Goal: Task Accomplishment & Management: Manage account settings

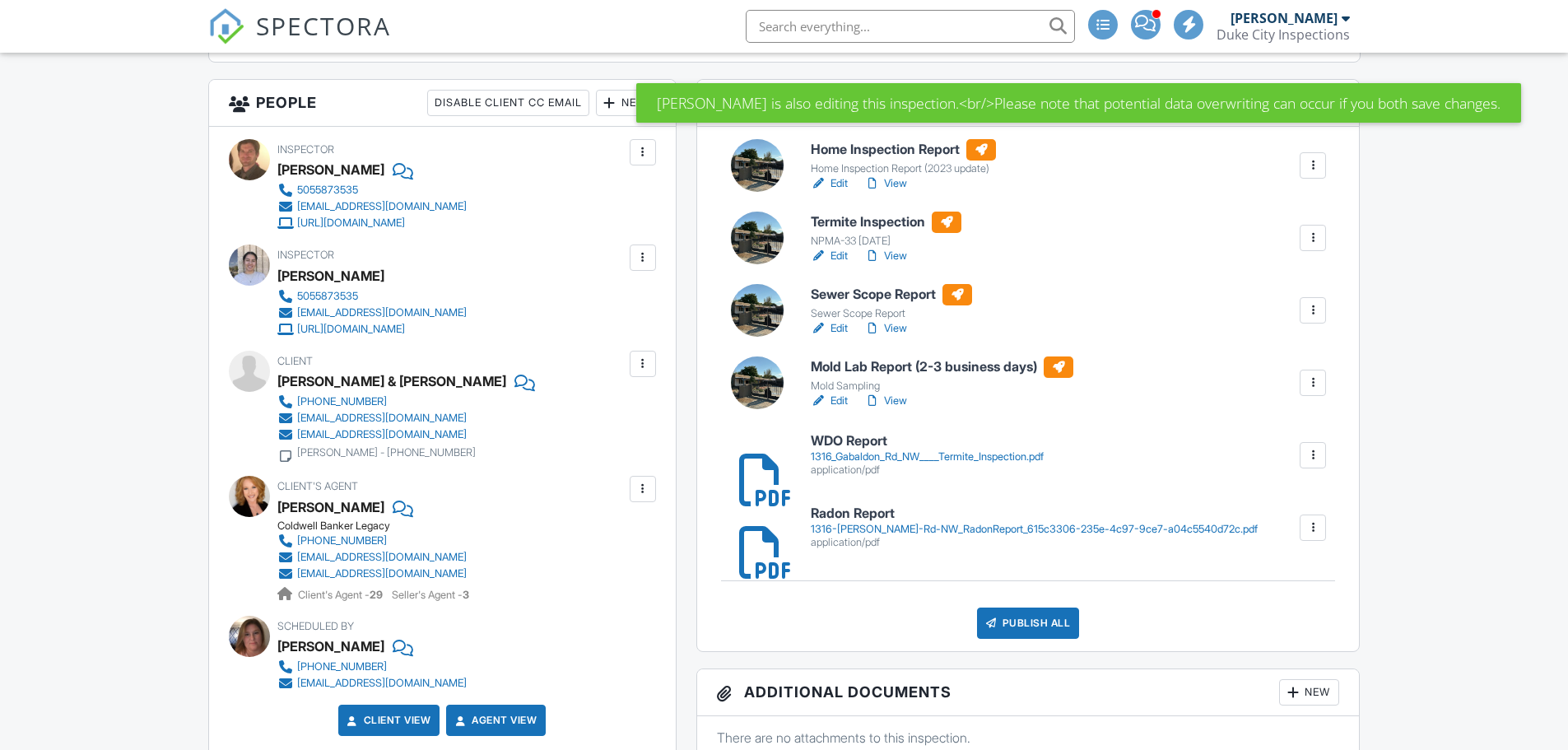
click at [890, 459] on div "1316_Gabaldon_Rd_NW____Termite_Inspection.pdf" at bounding box center [927, 457] width 232 height 14
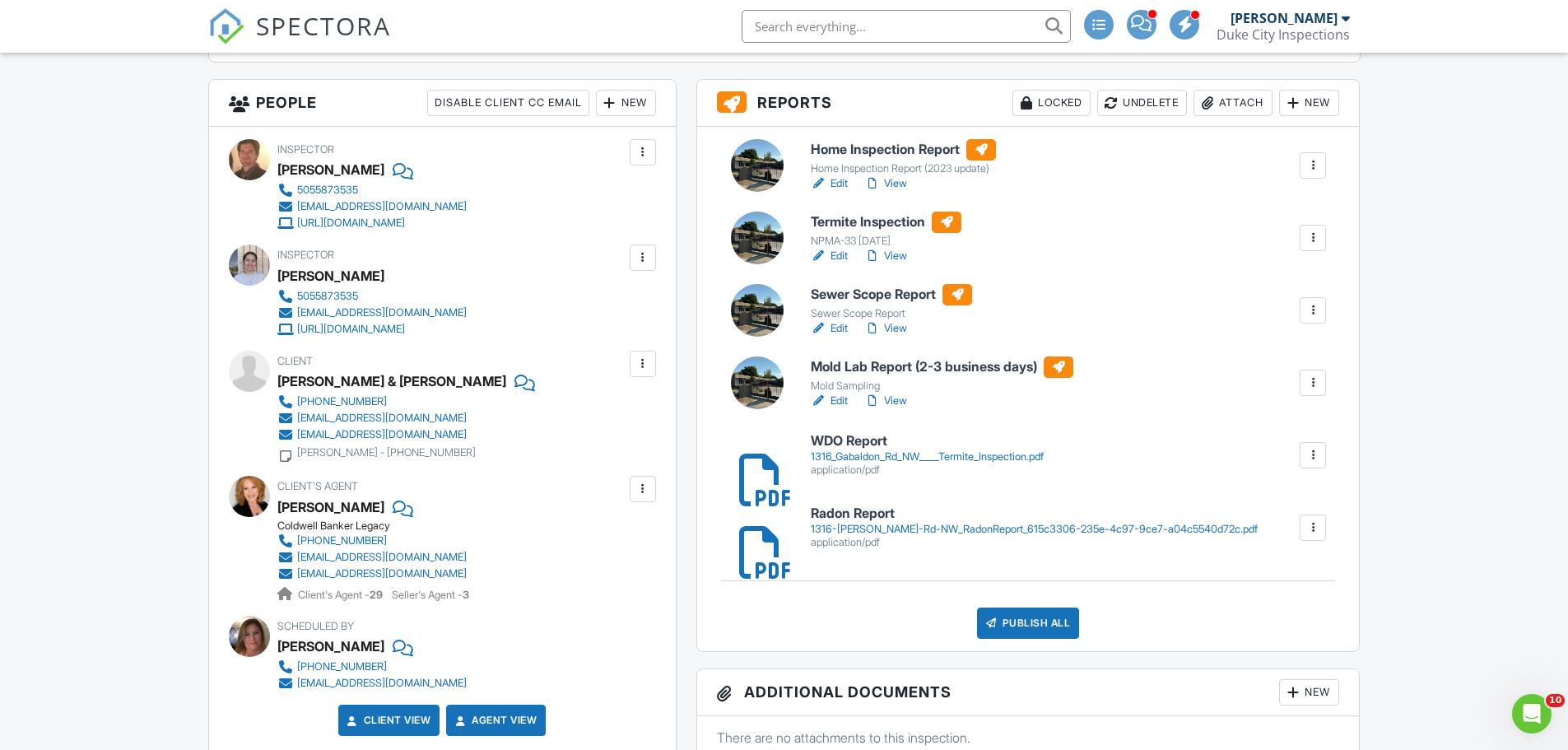
click at [1315, 454] on div at bounding box center [1312, 455] width 16 height 16
click at [1279, 499] on div at bounding box center [1279, 500] width 16 height 16
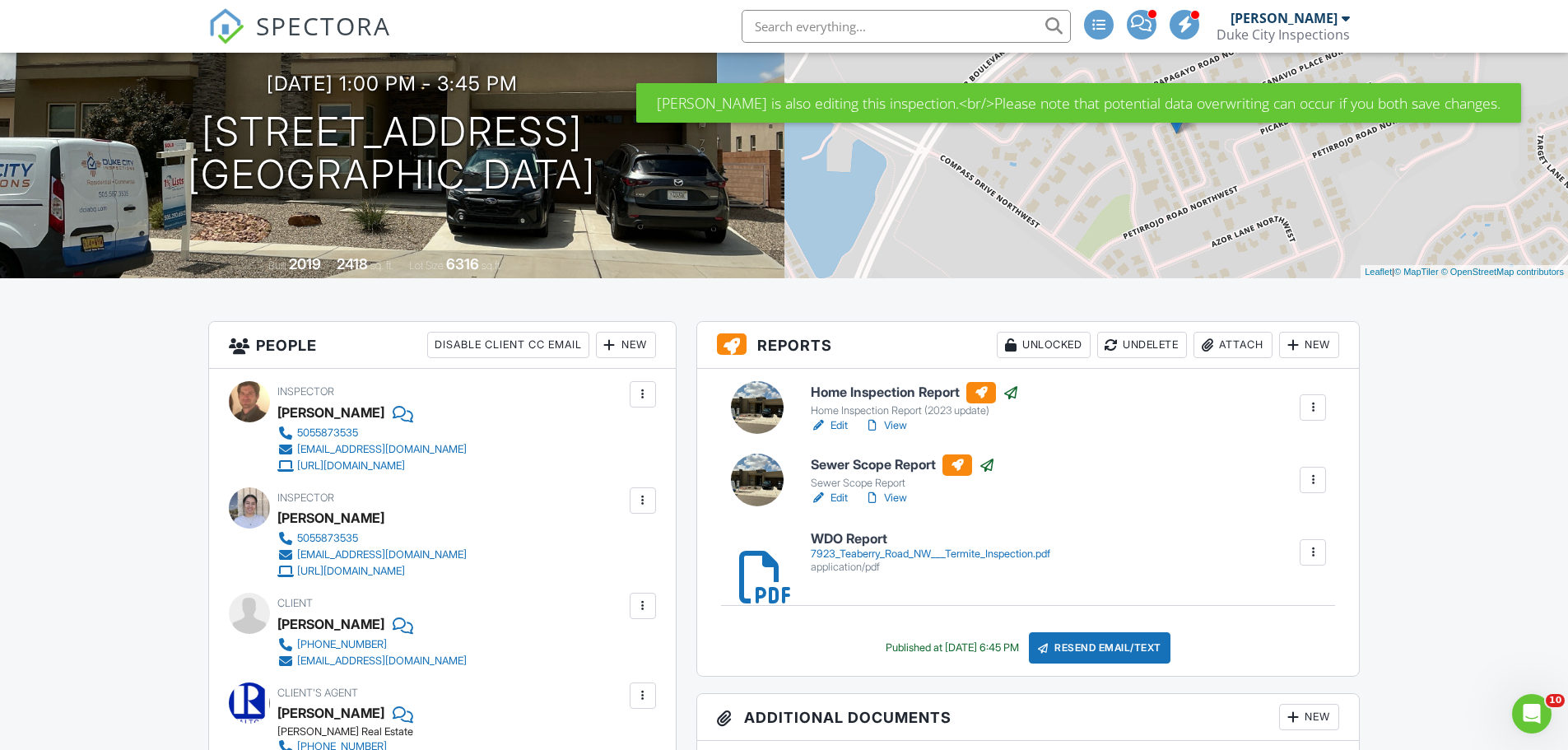
scroll to position [329, 0]
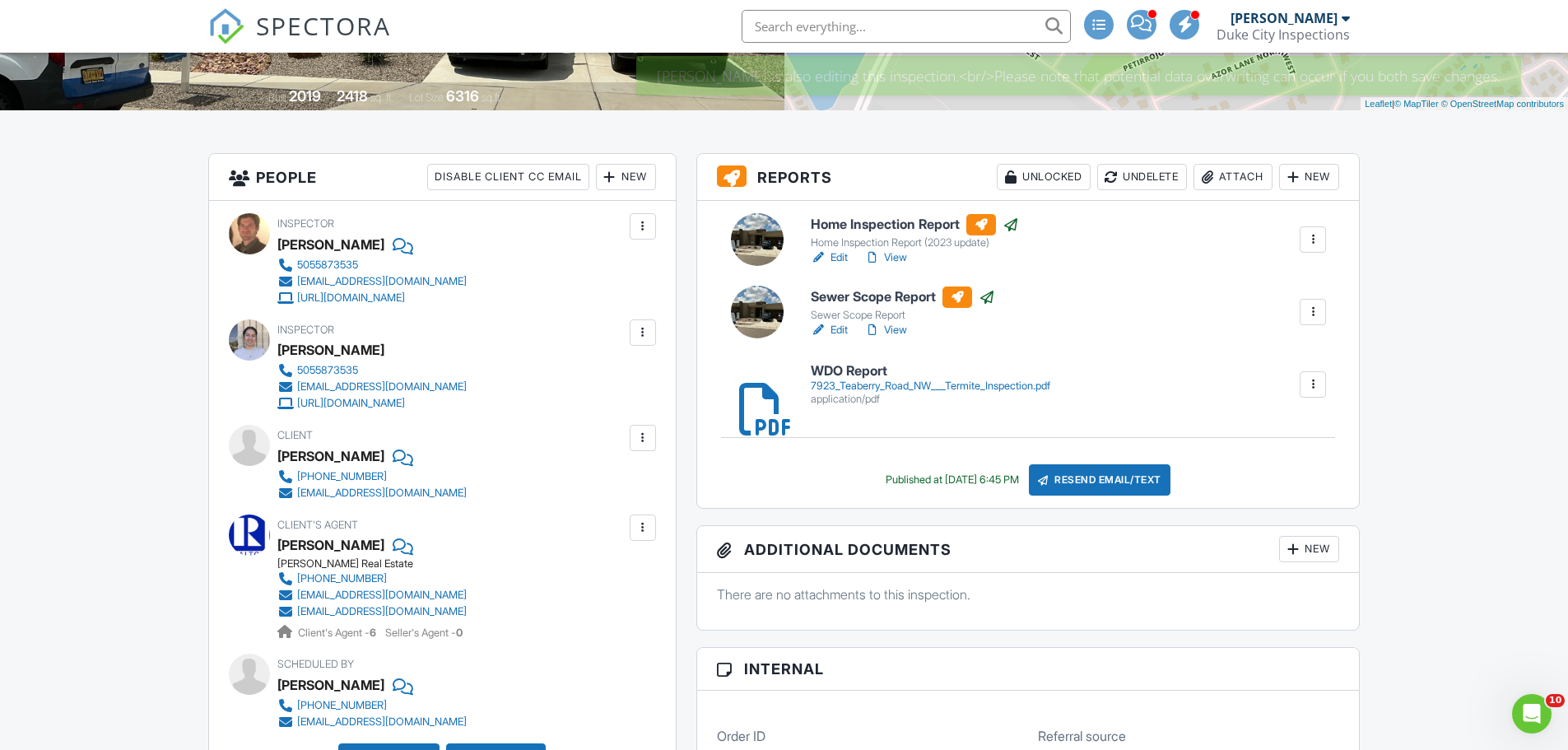
click at [868, 381] on div "7923_Teaberry_Road_NW___Termite_Inspection.pdf" at bounding box center [930, 386] width 239 height 14
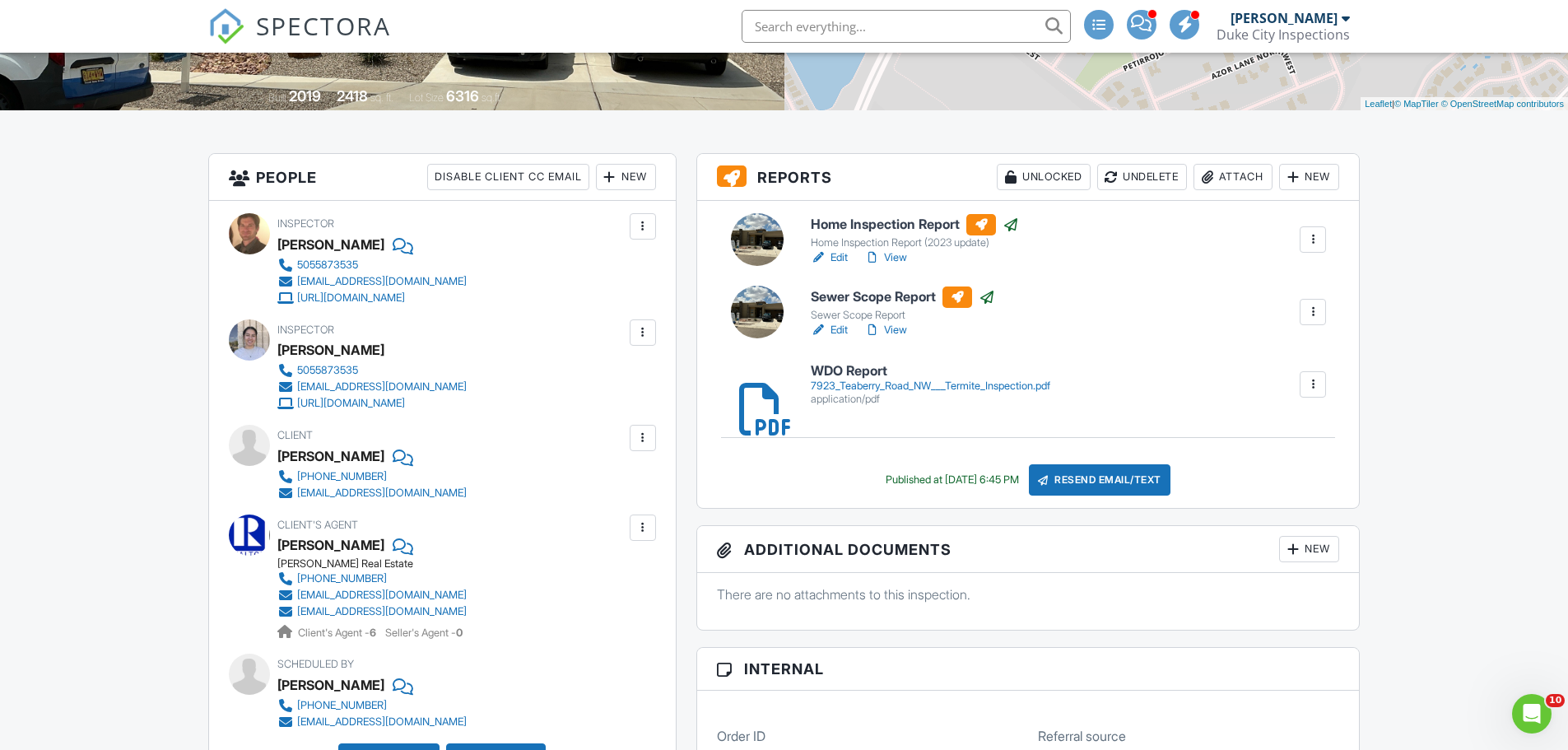
click at [1308, 375] on div at bounding box center [1312, 383] width 26 height 26
click at [1230, 473] on div "Published at 08/27/2025 6:45 PM Resend Email/Text" at bounding box center [1028, 479] width 623 height 31
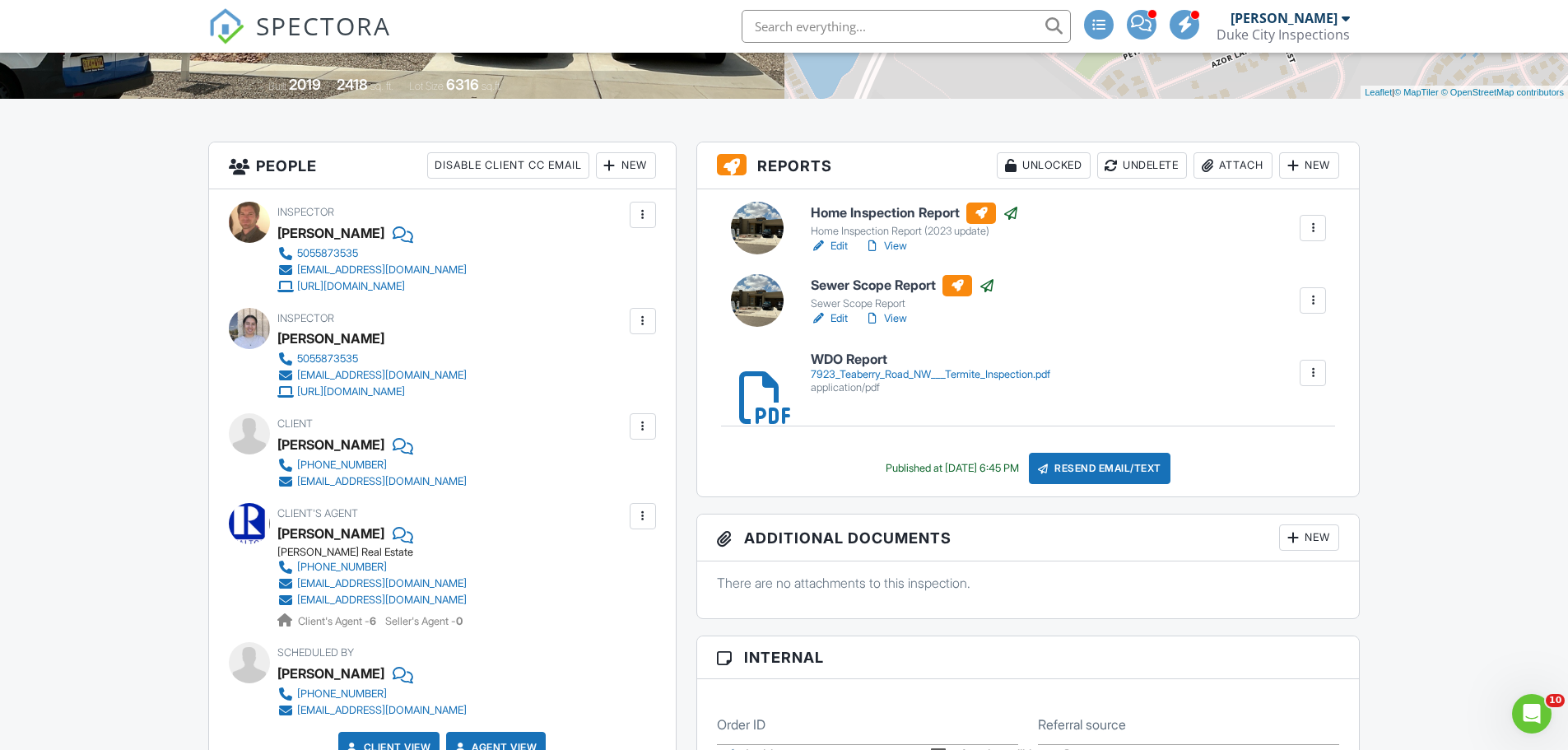
scroll to position [411, 0]
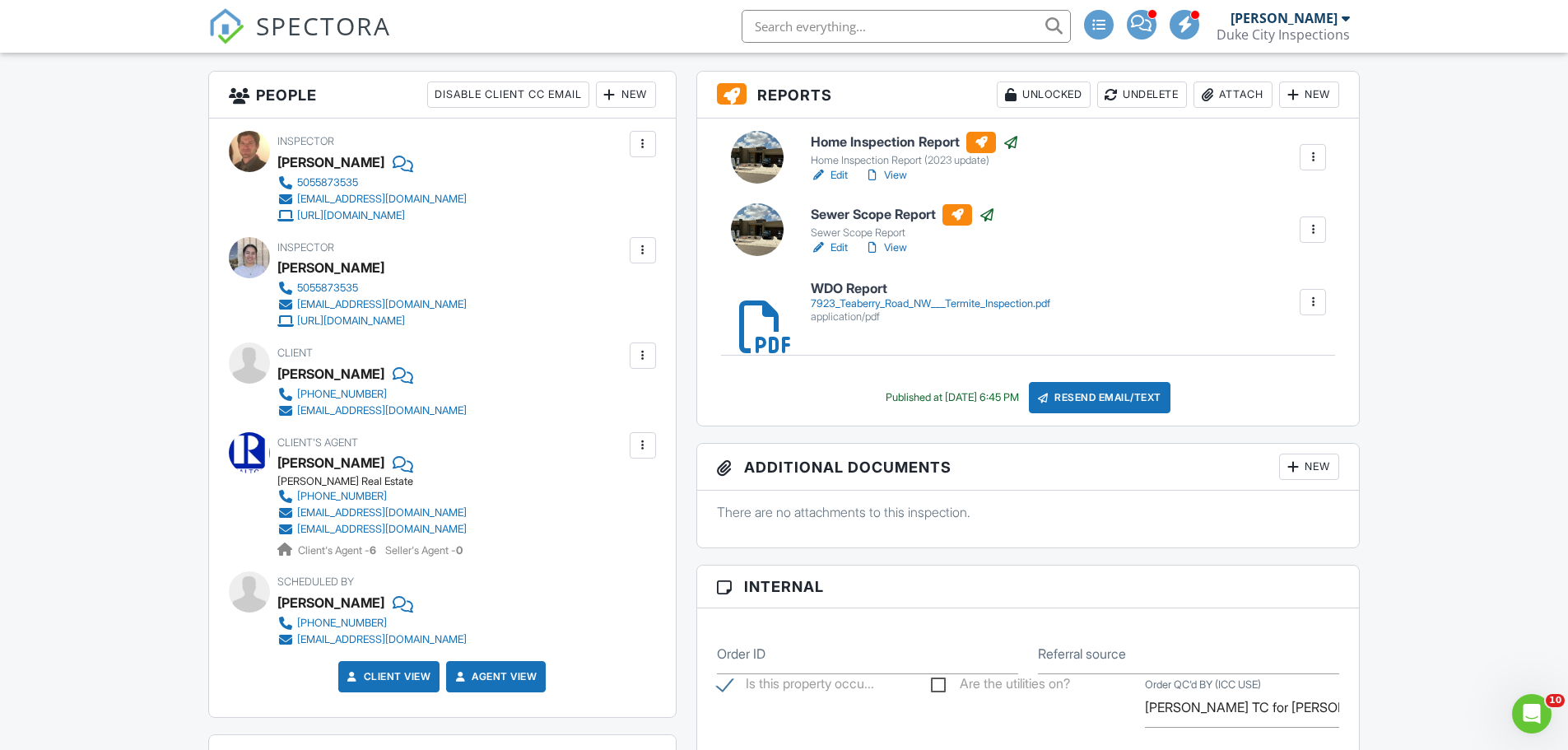
drag, startPoint x: 1039, startPoint y: 299, endPoint x: 1469, endPoint y: 338, distance: 431.8
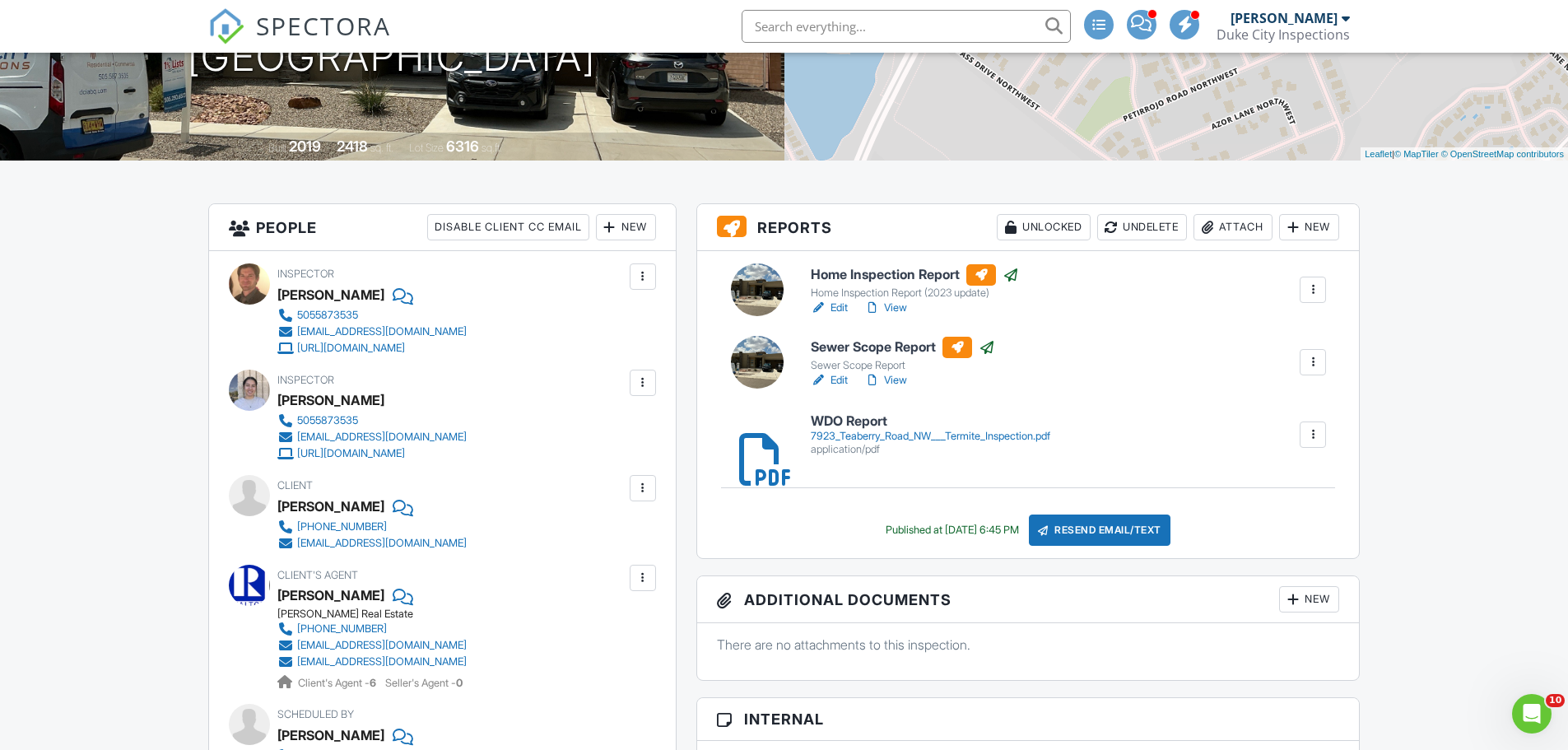
scroll to position [247, 0]
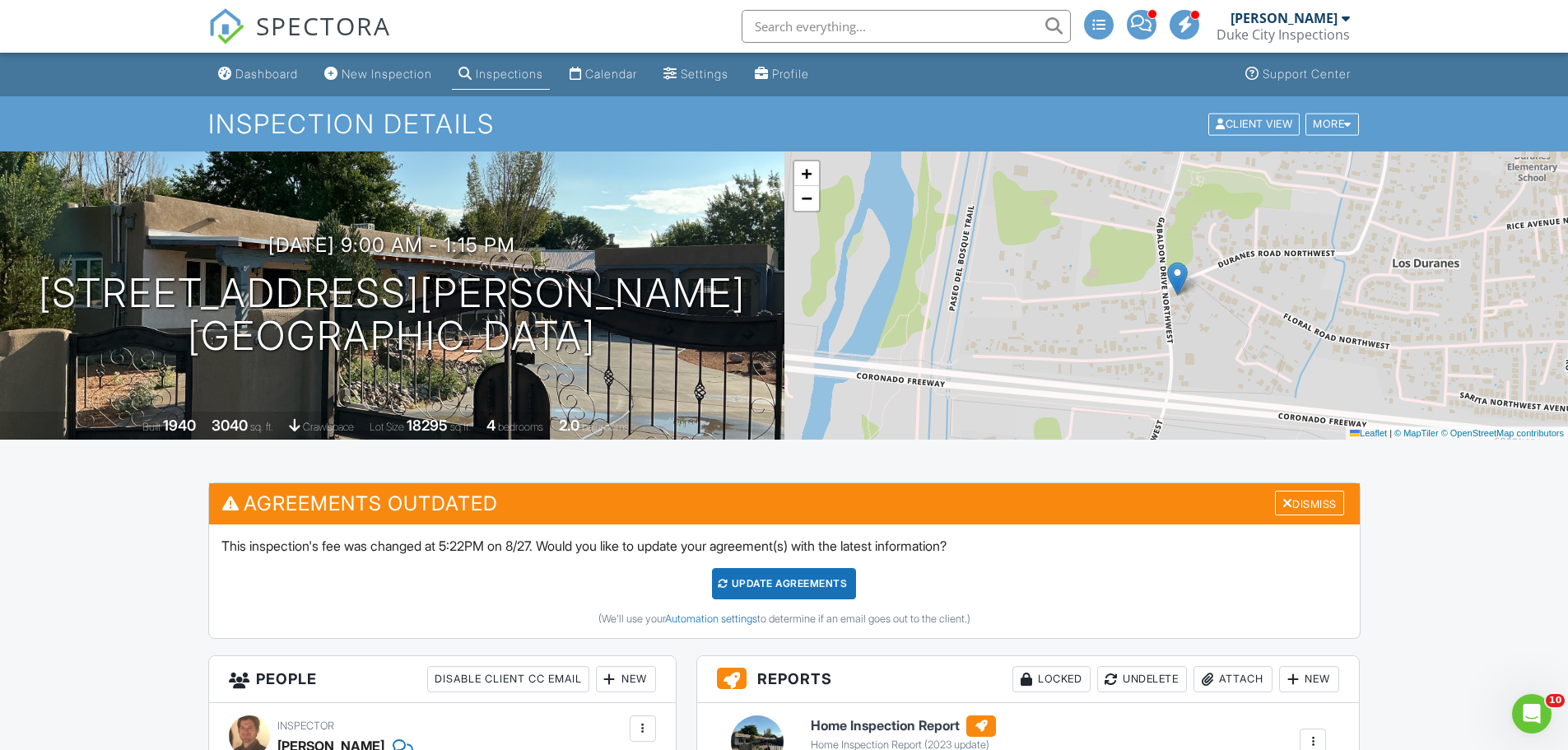
drag, startPoint x: 684, startPoint y: 476, endPoint x: 700, endPoint y: 294, distance: 182.7
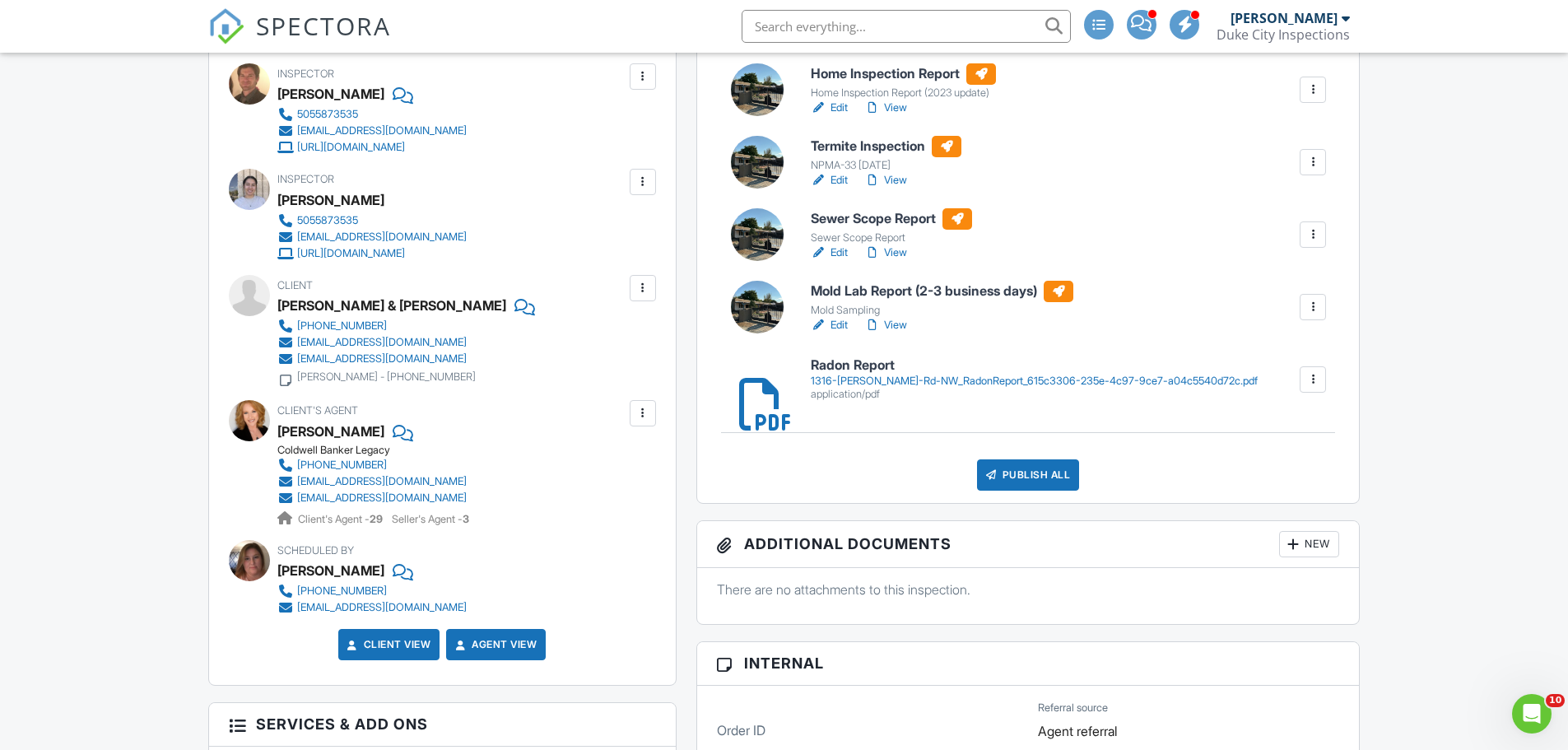
scroll to position [658, 0]
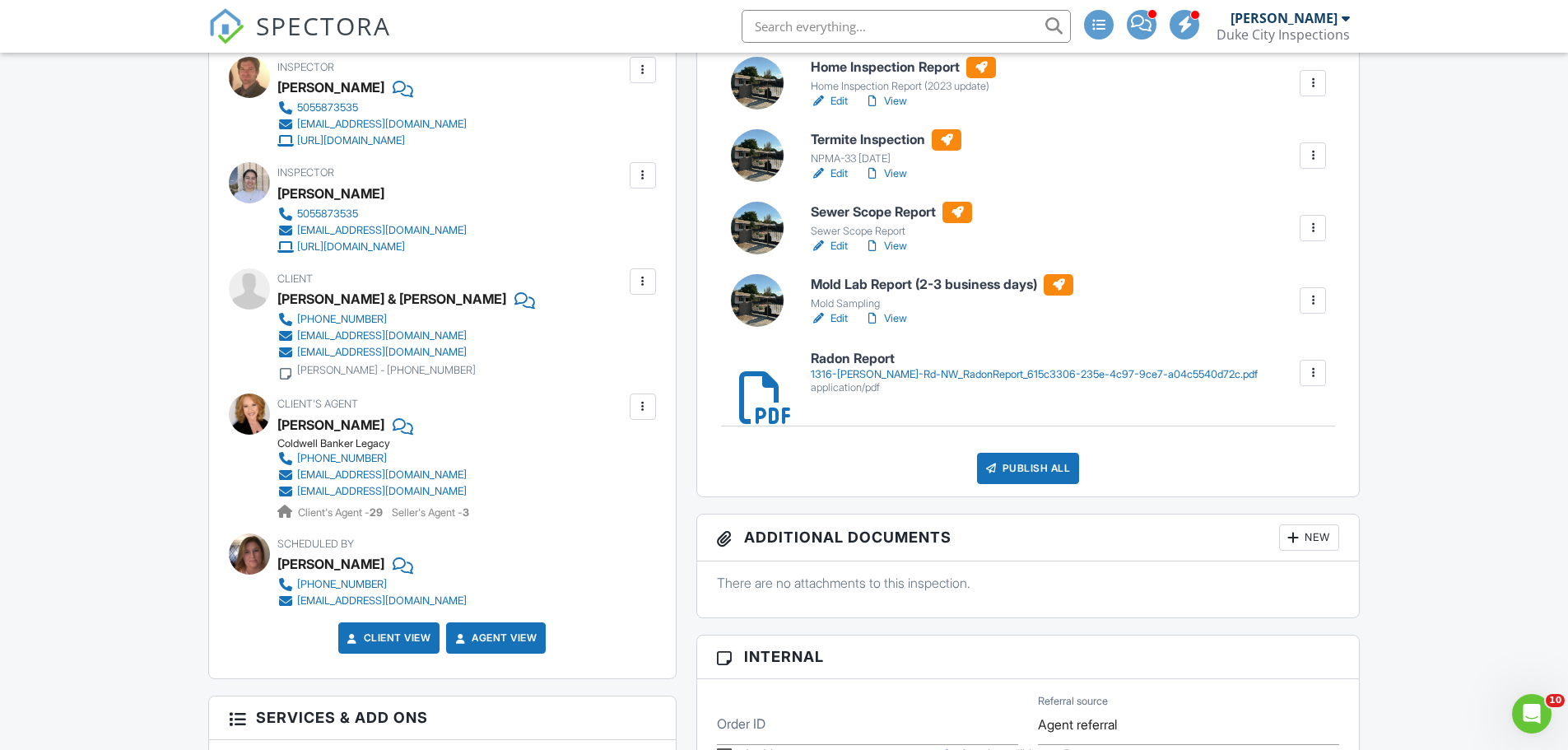
click at [841, 172] on link "Edit" at bounding box center [829, 173] width 37 height 16
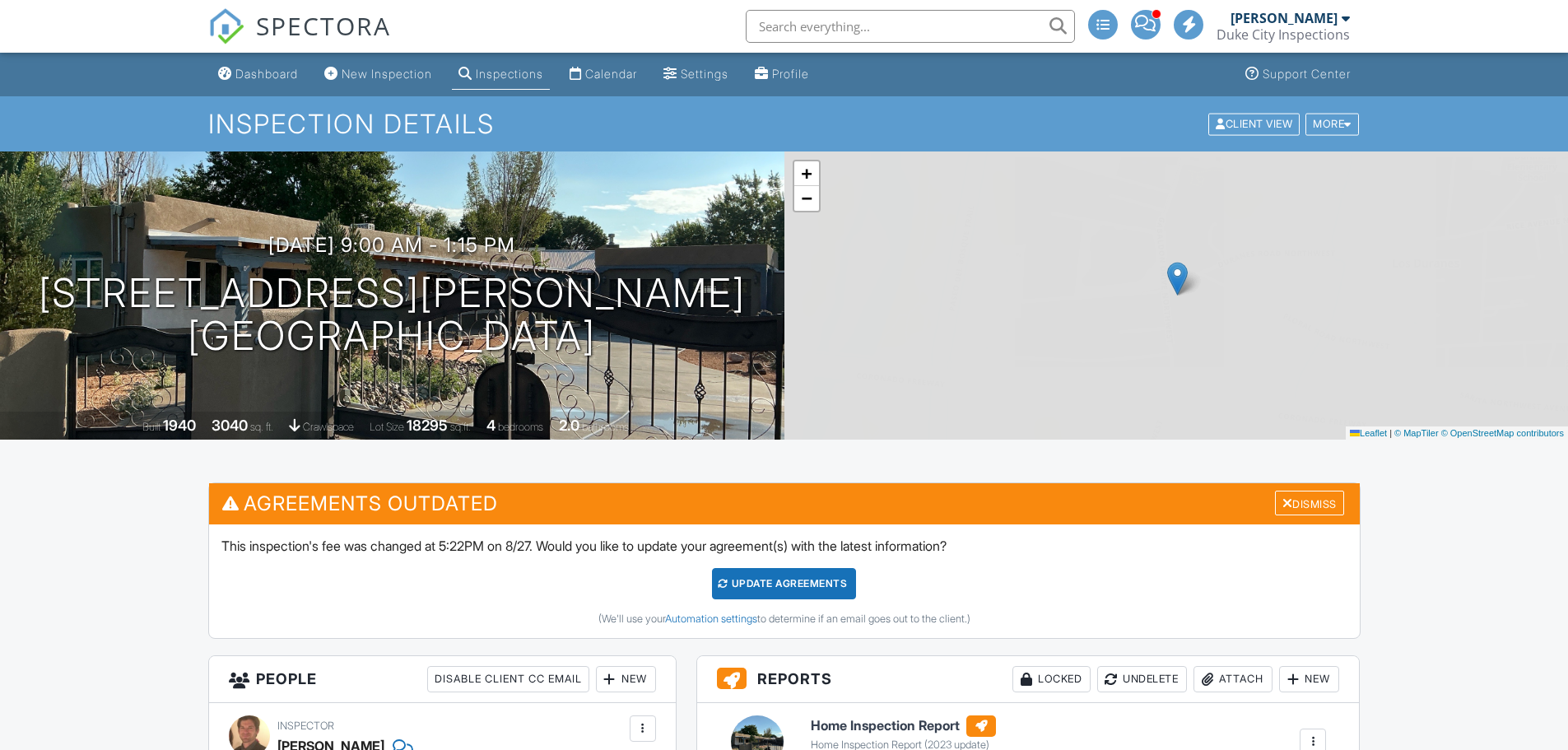
scroll to position [247, 0]
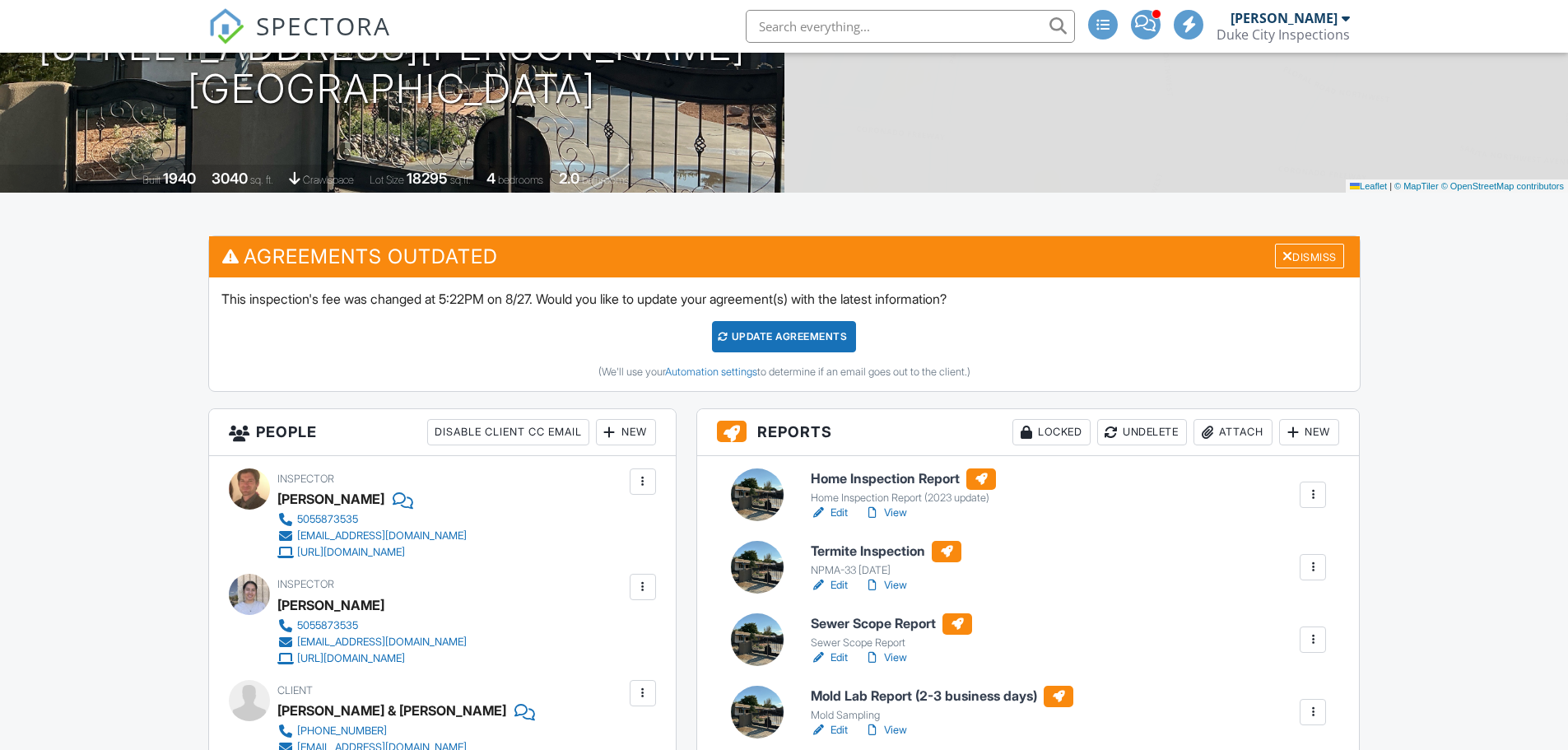
click at [1218, 430] on div "Attach" at bounding box center [1232, 432] width 79 height 26
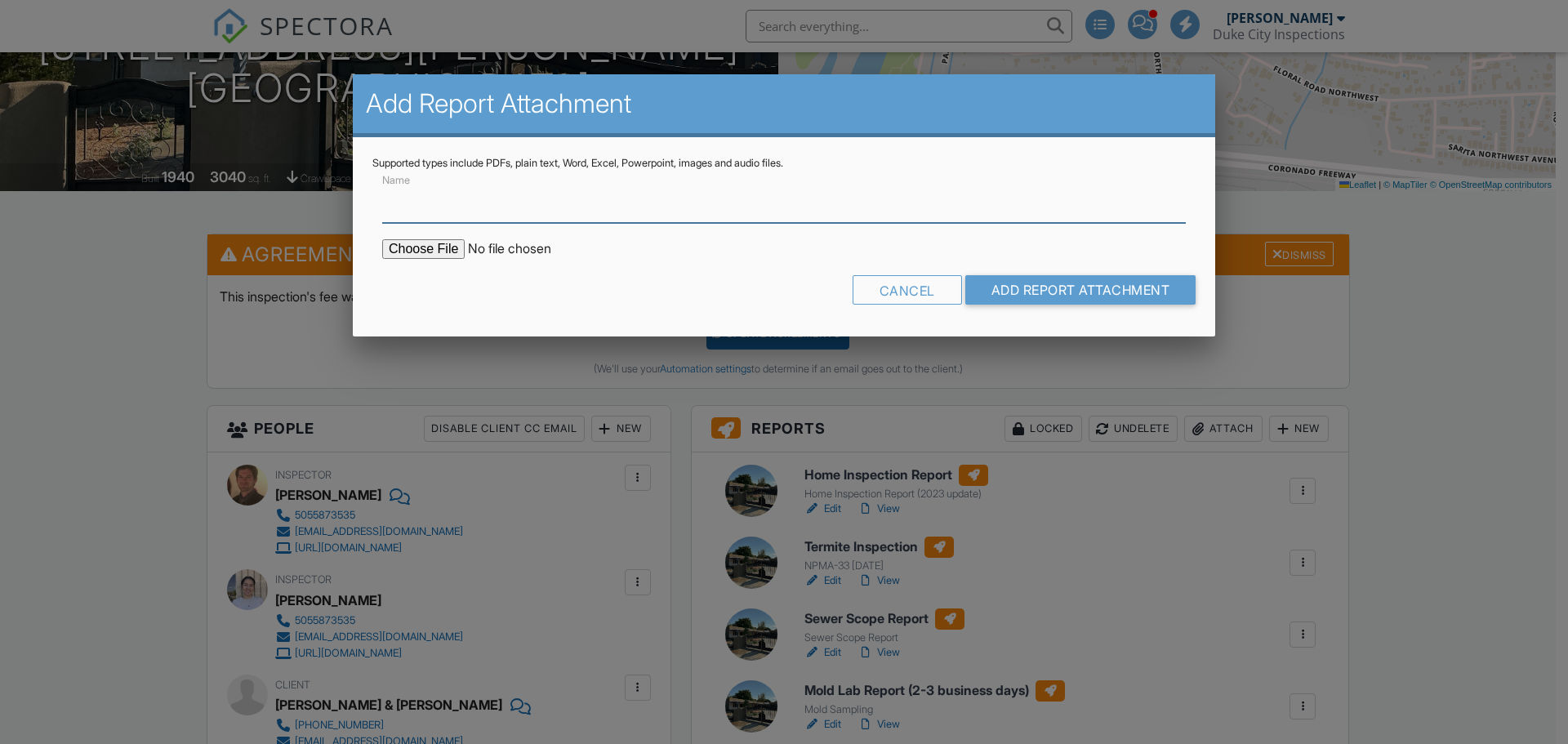
scroll to position [0, 0]
click at [648, 203] on input "Name" at bounding box center [784, 203] width 803 height 40
type input "WDO Inspection"
click at [442, 242] on input "file" at bounding box center [521, 248] width 278 height 19
type input "C:\fakepath\1316_Gabaldon_Rd_NW____Termite_Inspection.pdf"
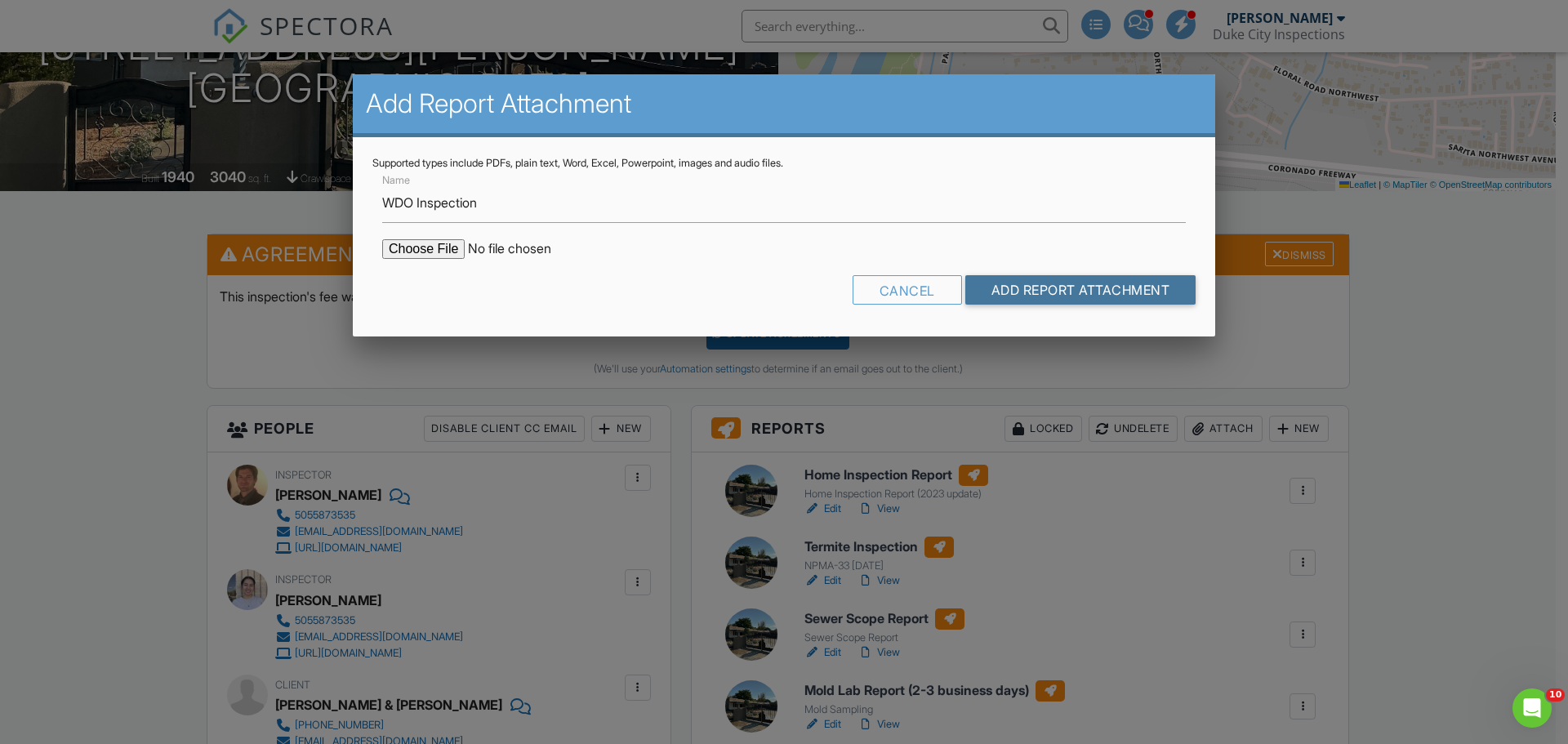
drag, startPoint x: 1050, startPoint y: 290, endPoint x: 810, endPoint y: 146, distance: 279.9
click at [1048, 288] on input "Add Report Attachment" at bounding box center [1080, 290] width 231 height 29
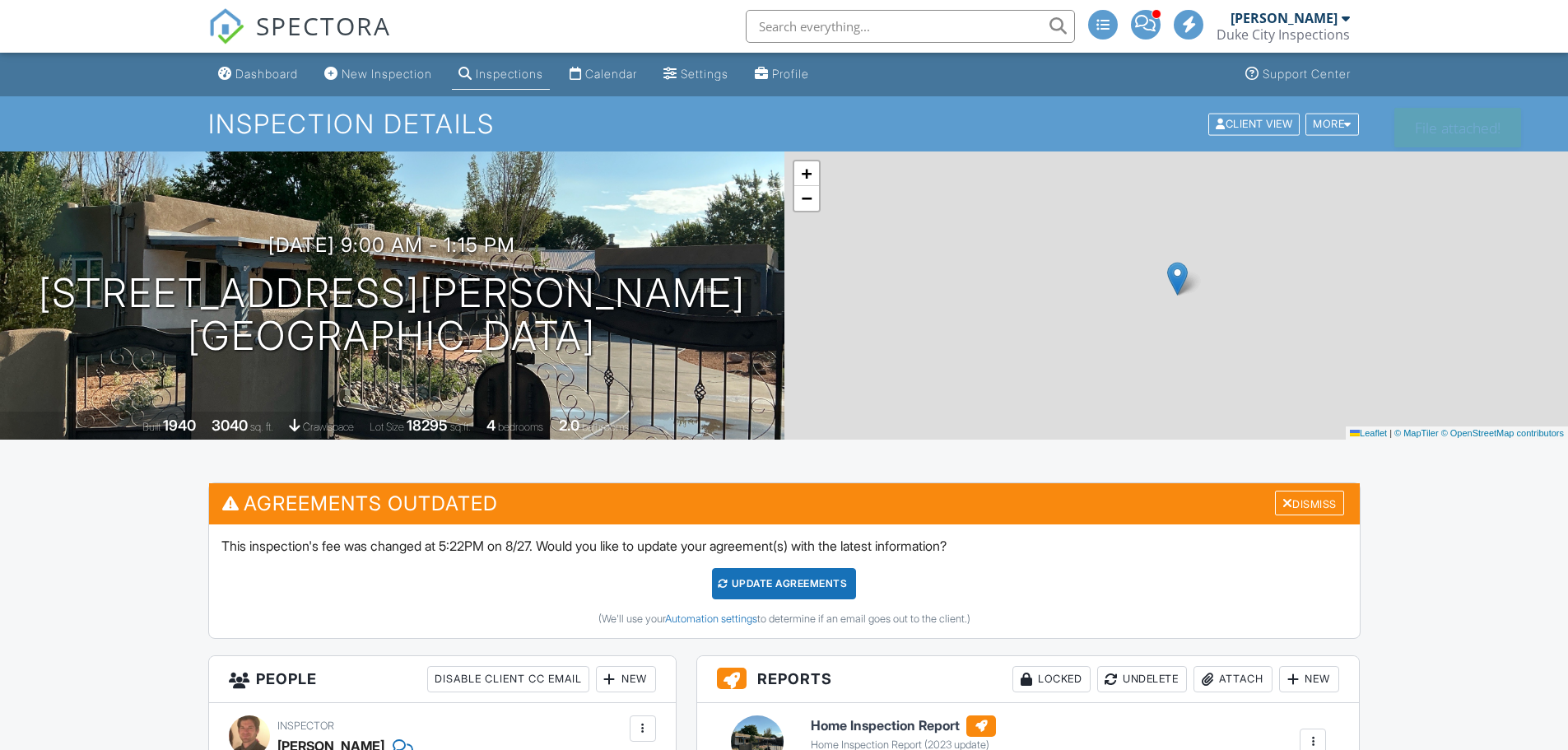
scroll to position [656, 0]
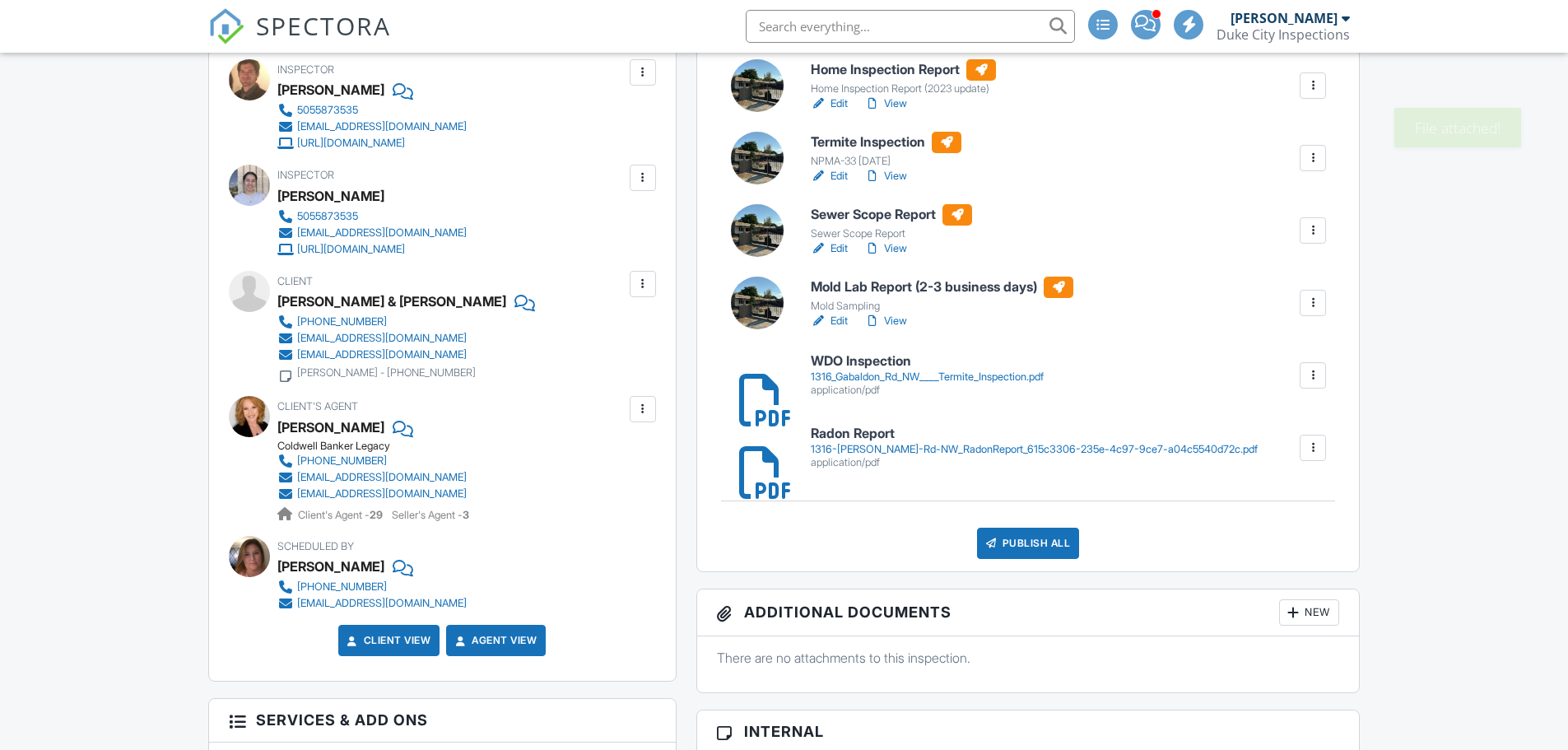
click at [860, 378] on div "1316_Gabaldon_Rd_NW____Termite_Inspection.pdf" at bounding box center [927, 377] width 232 height 14
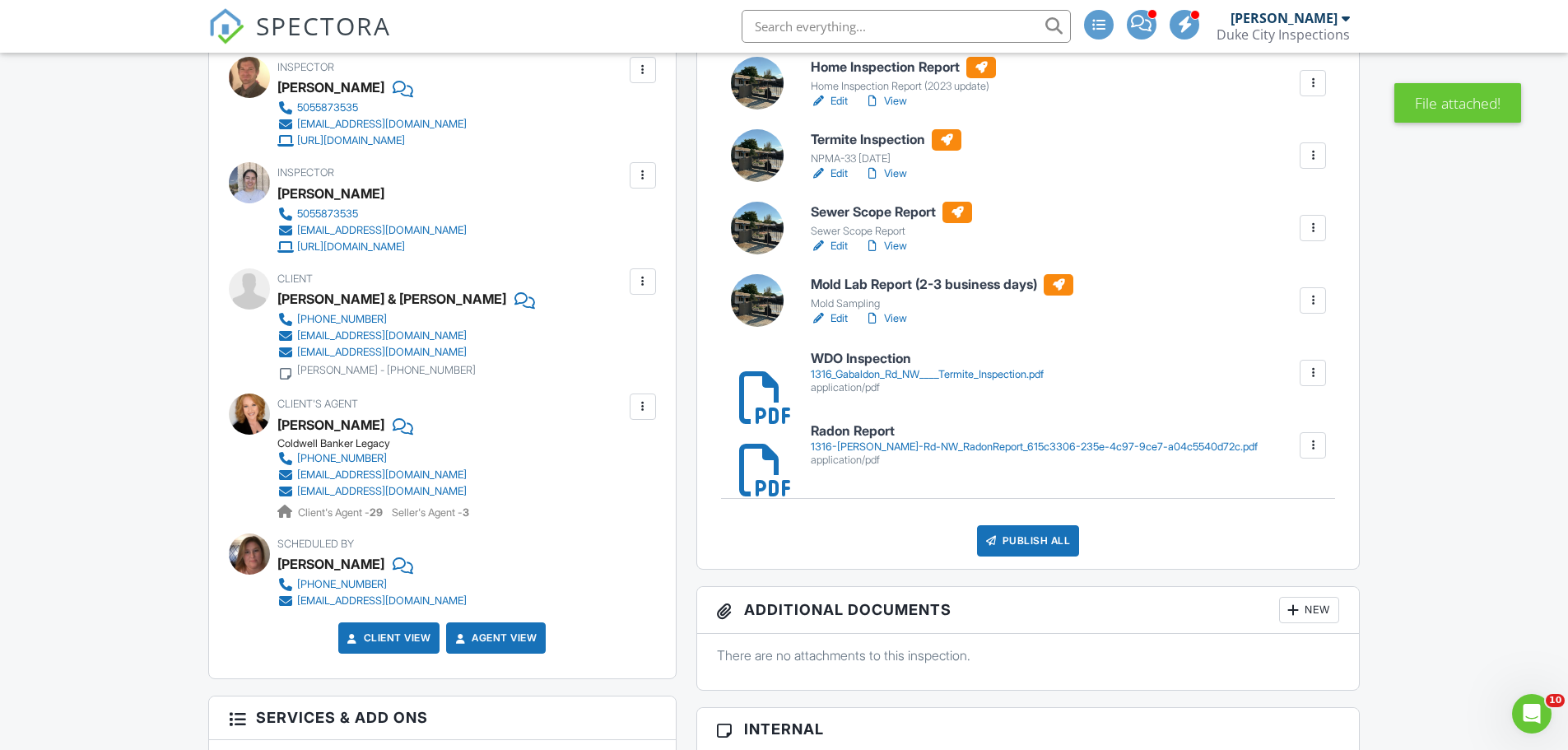
scroll to position [0, 0]
drag, startPoint x: 1523, startPoint y: 266, endPoint x: 1395, endPoint y: 266, distance: 128.0
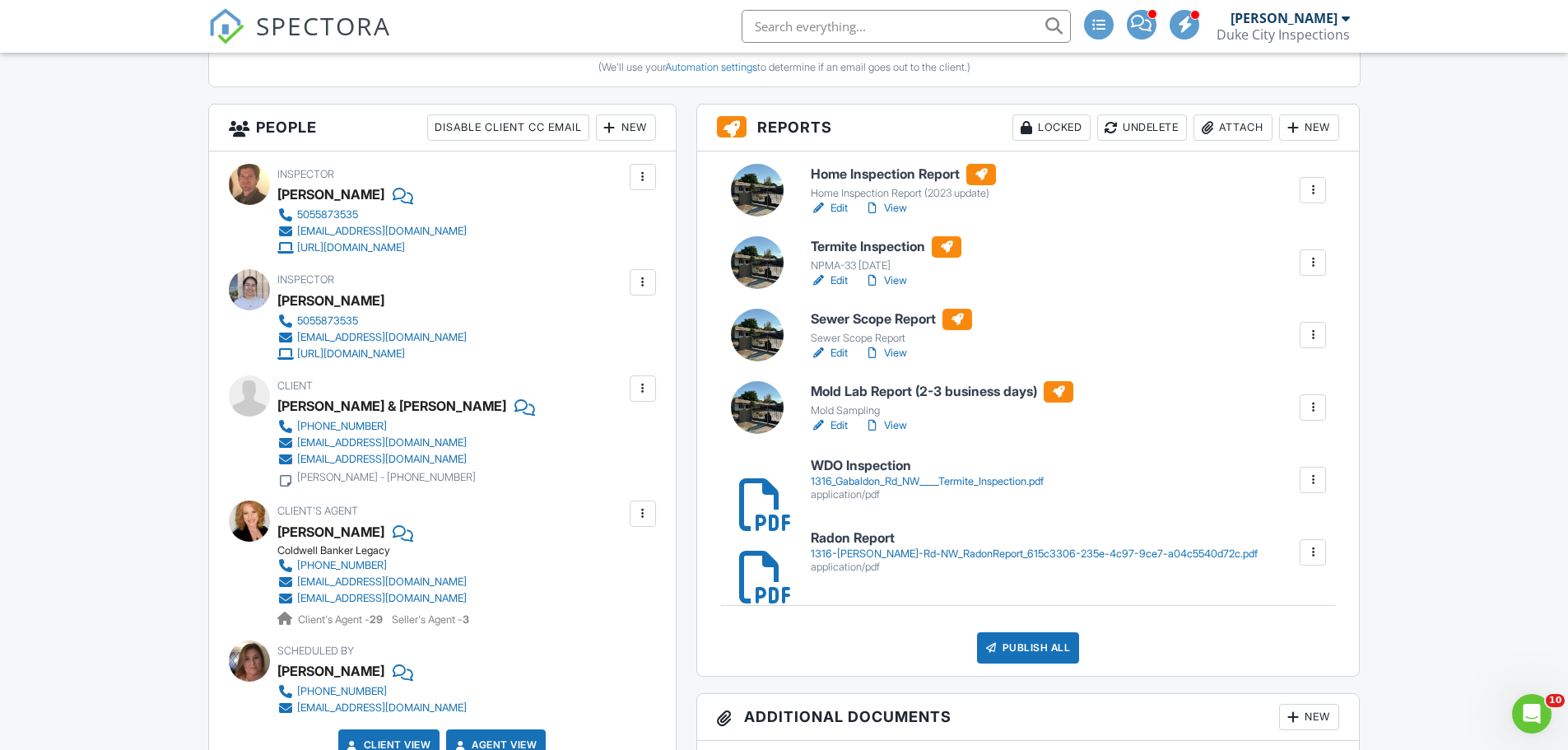
scroll to position [576, 0]
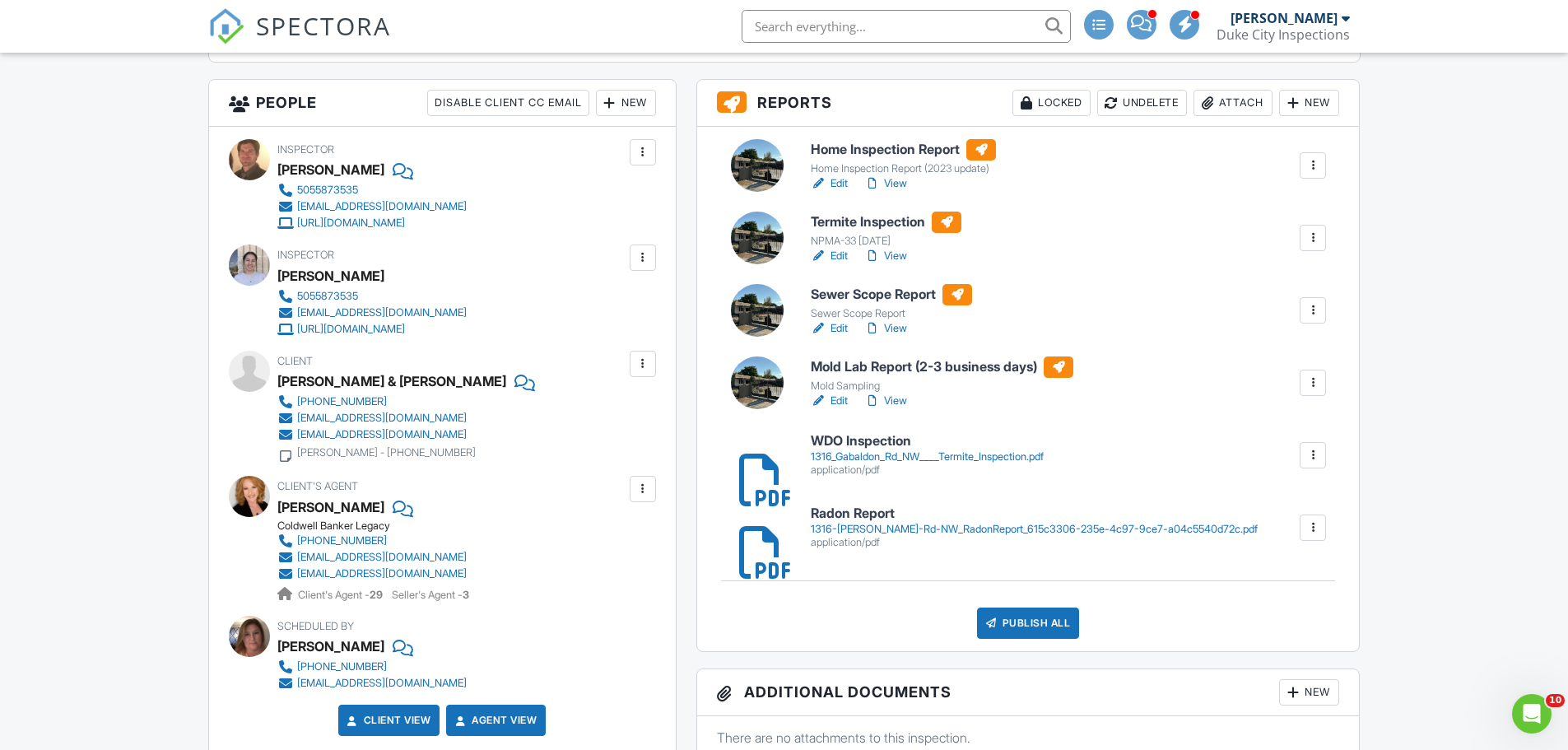
click at [1314, 456] on div at bounding box center [1312, 455] width 16 height 16
click at [1287, 507] on link "Delete" at bounding box center [1302, 500] width 61 height 18
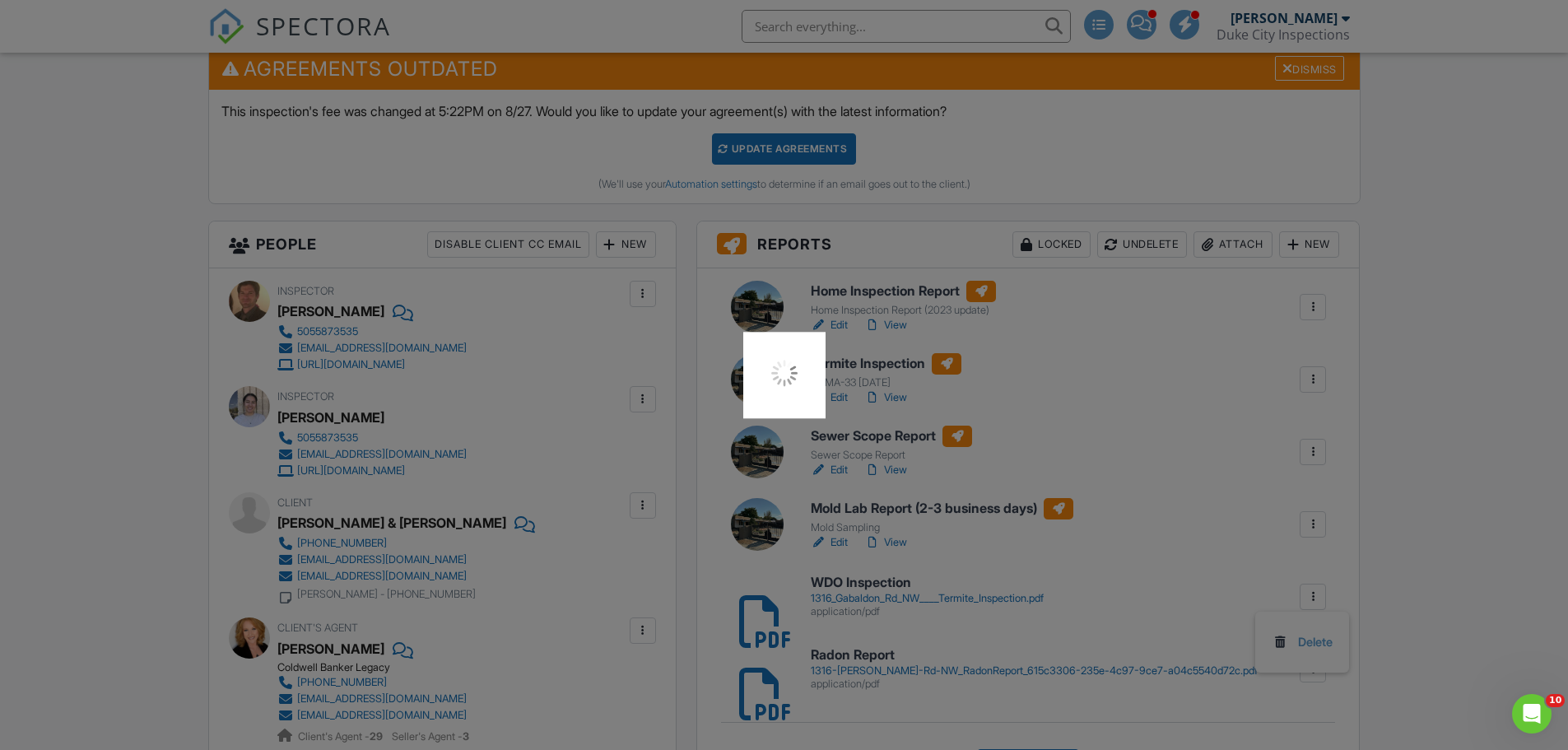
scroll to position [411, 0]
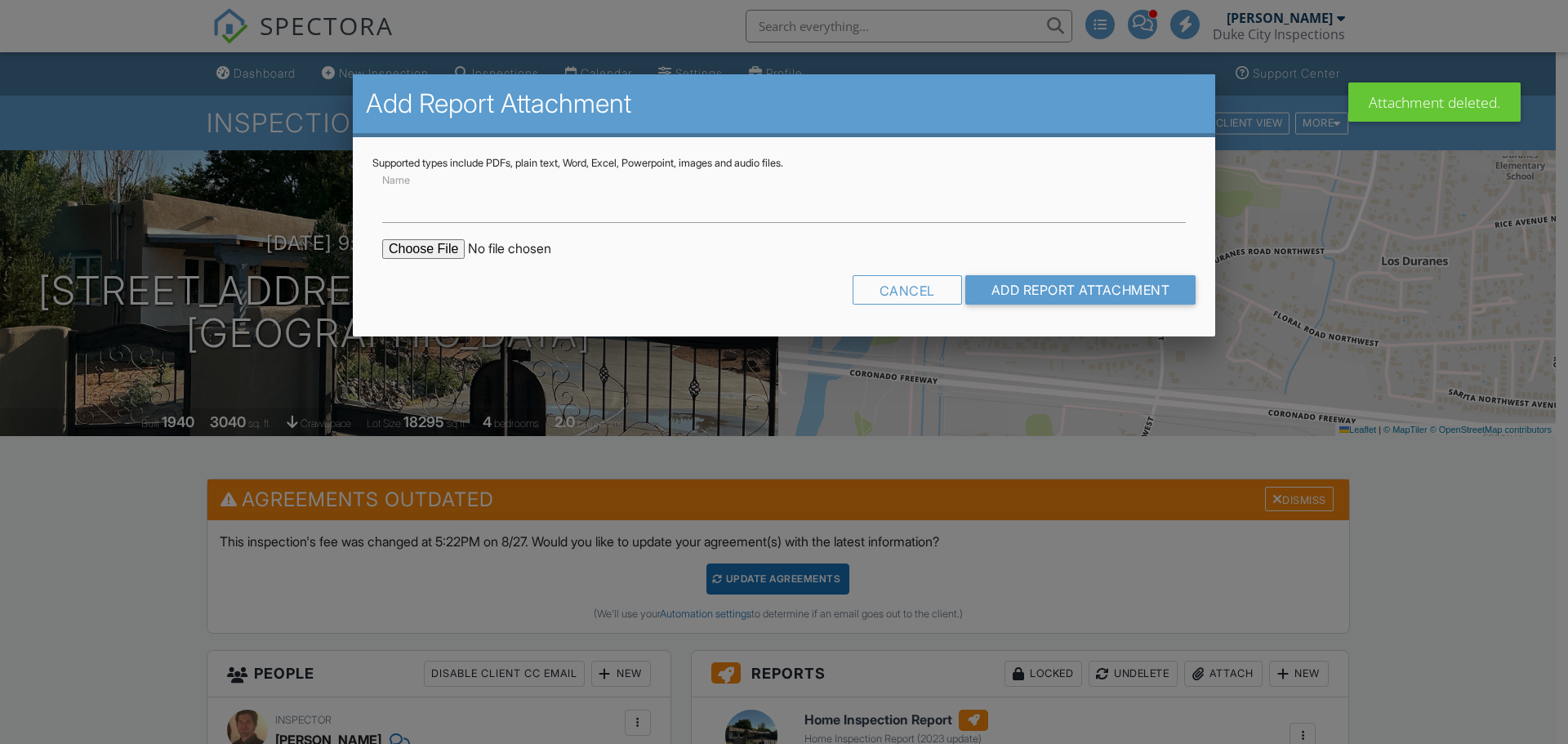
click at [517, 199] on input "Name" at bounding box center [784, 203] width 803 height 40
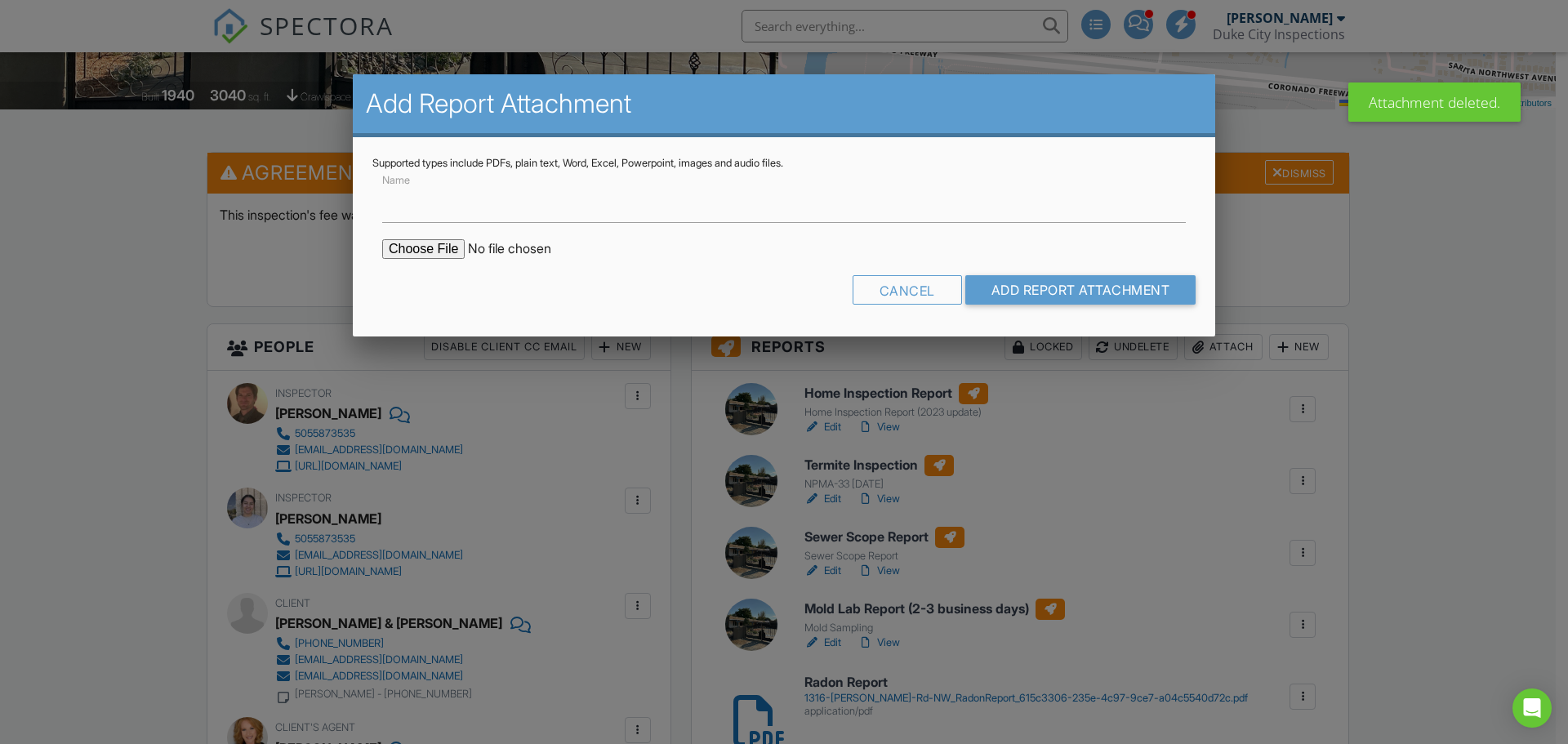
type input "WDO Inspection"
click at [1445, 183] on div at bounding box center [784, 383] width 1568 height 930
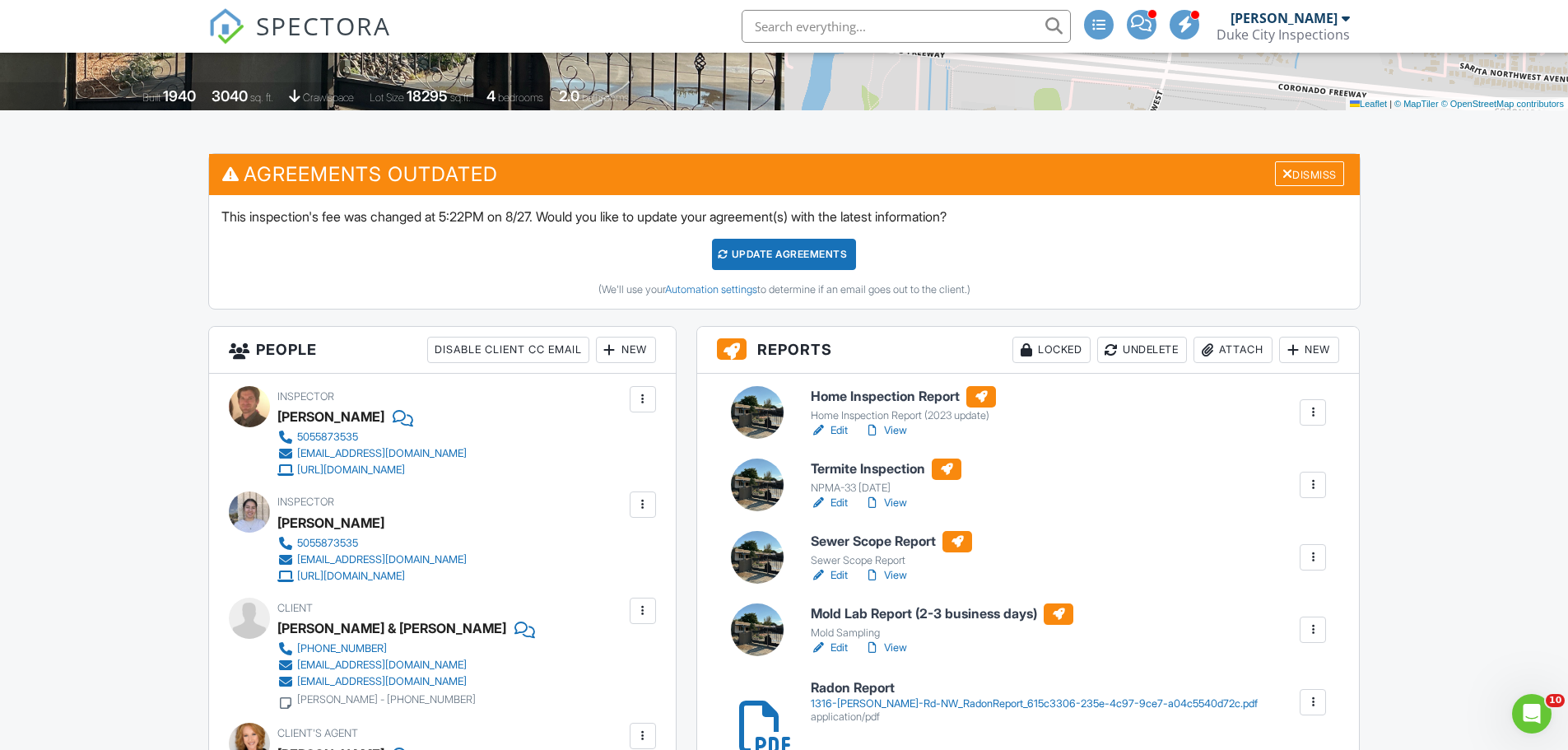
click at [1249, 350] on div "Attach" at bounding box center [1232, 350] width 79 height 26
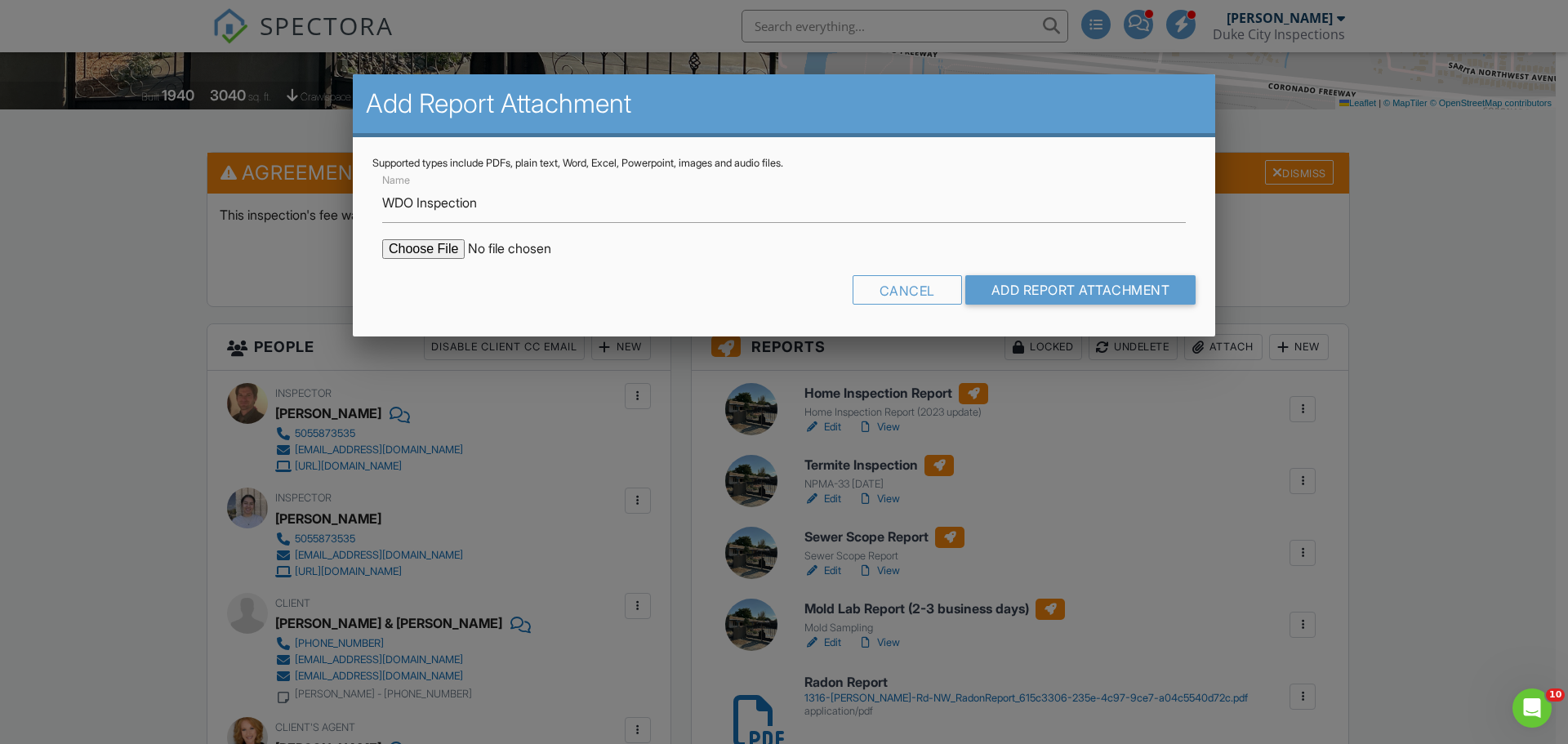
click at [433, 255] on input "file" at bounding box center [521, 248] width 278 height 19
type input "C:\fakepath\1316_Gabaldon_Rd_NW____Termite_Inspection.pdf"
click at [1066, 294] on input "Add Report Attachment" at bounding box center [1080, 290] width 231 height 29
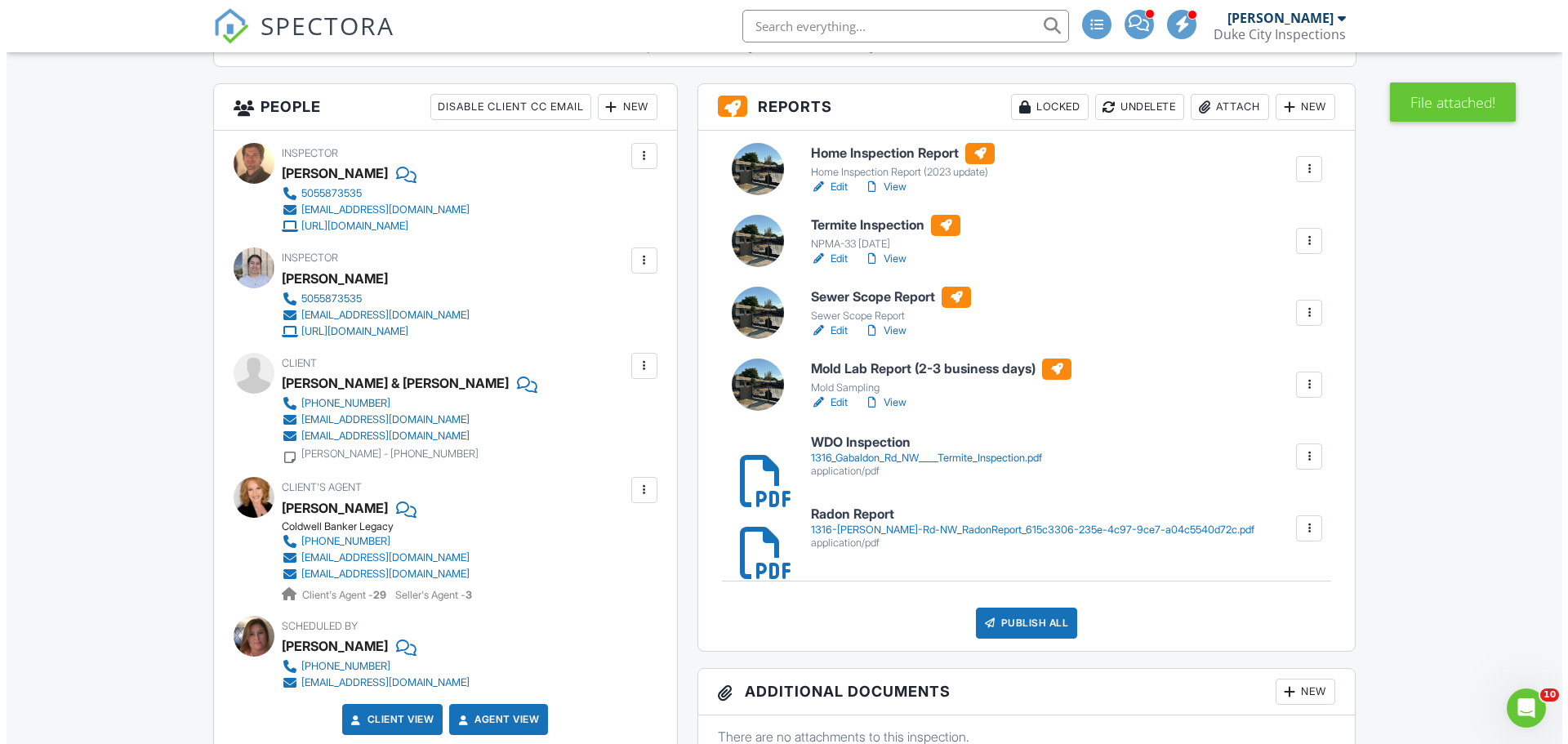
scroll to position [571, 0]
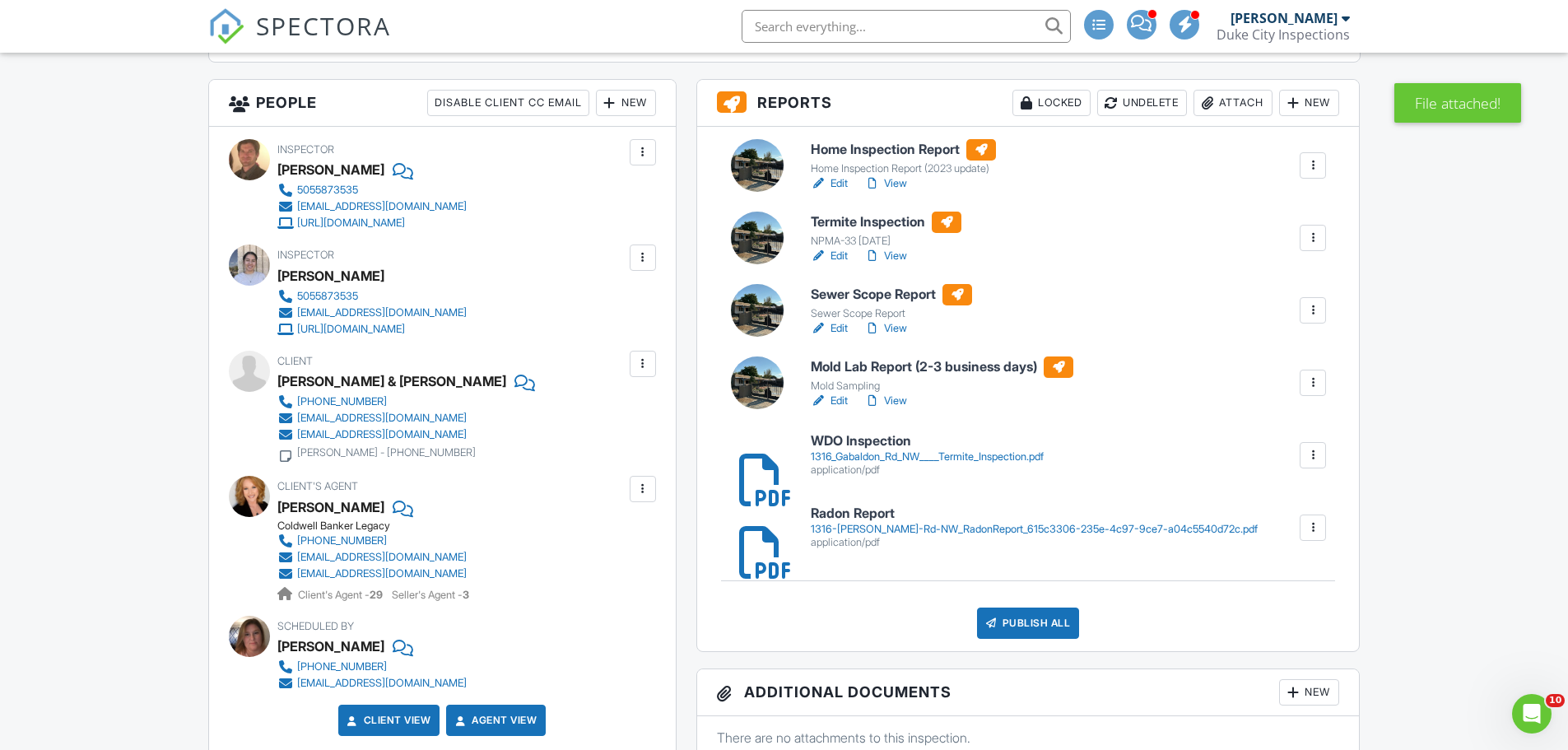
click at [1319, 231] on div at bounding box center [1312, 238] width 16 height 16
click at [1246, 360] on div "Delete" at bounding box center [1263, 365] width 35 height 18
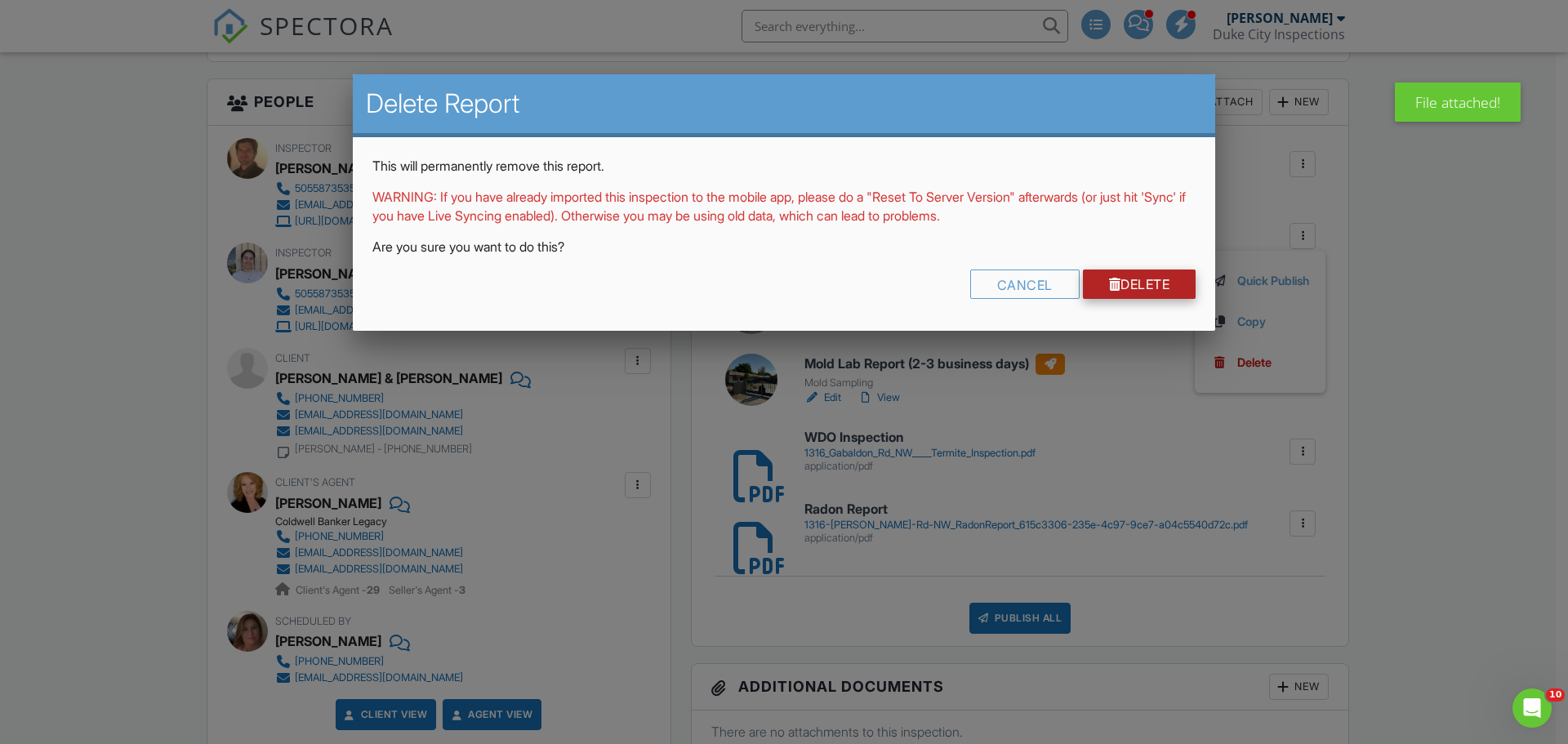
click at [1129, 271] on link "Delete" at bounding box center [1139, 284] width 114 height 29
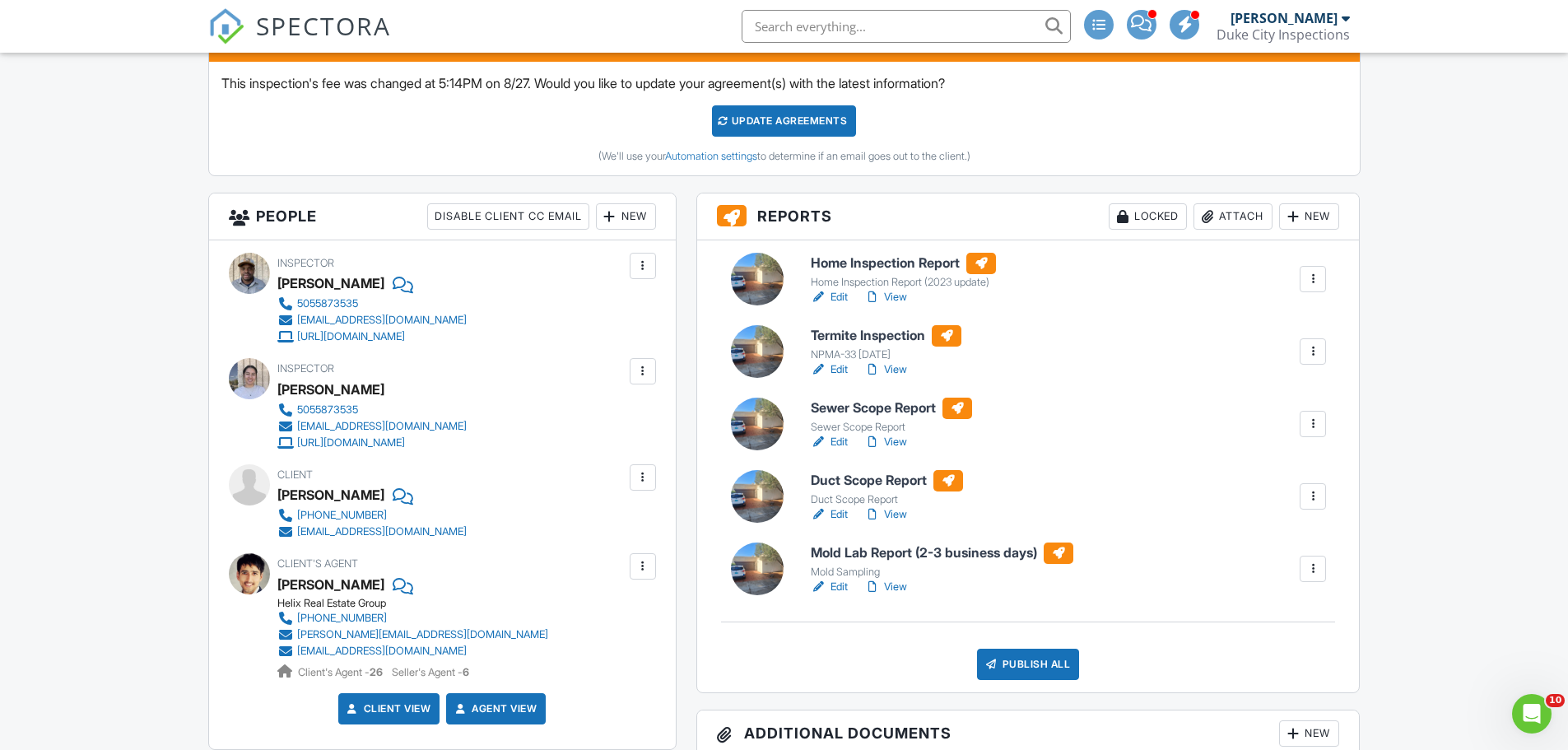
scroll to position [494, 0]
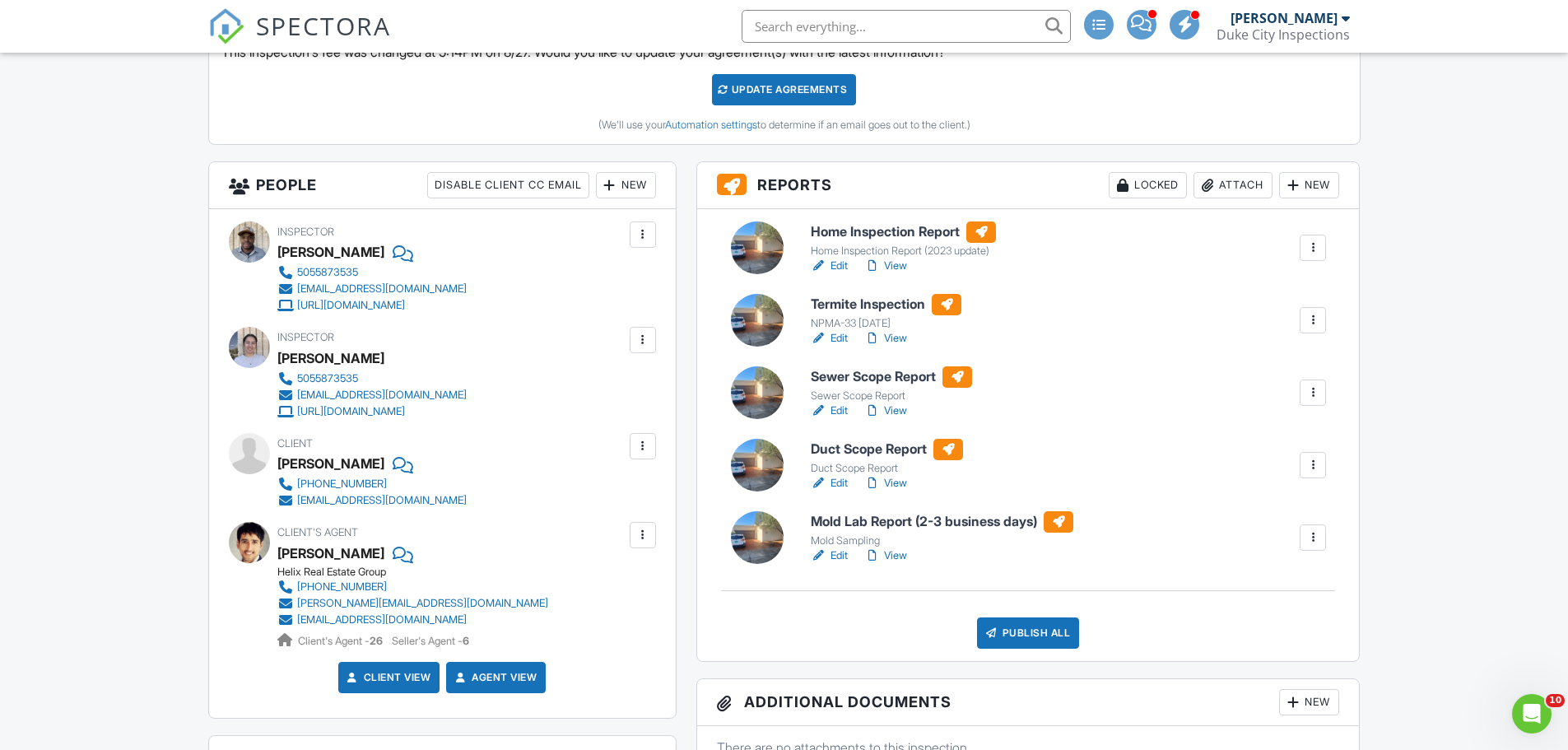
click at [840, 332] on link "Edit" at bounding box center [829, 338] width 37 height 16
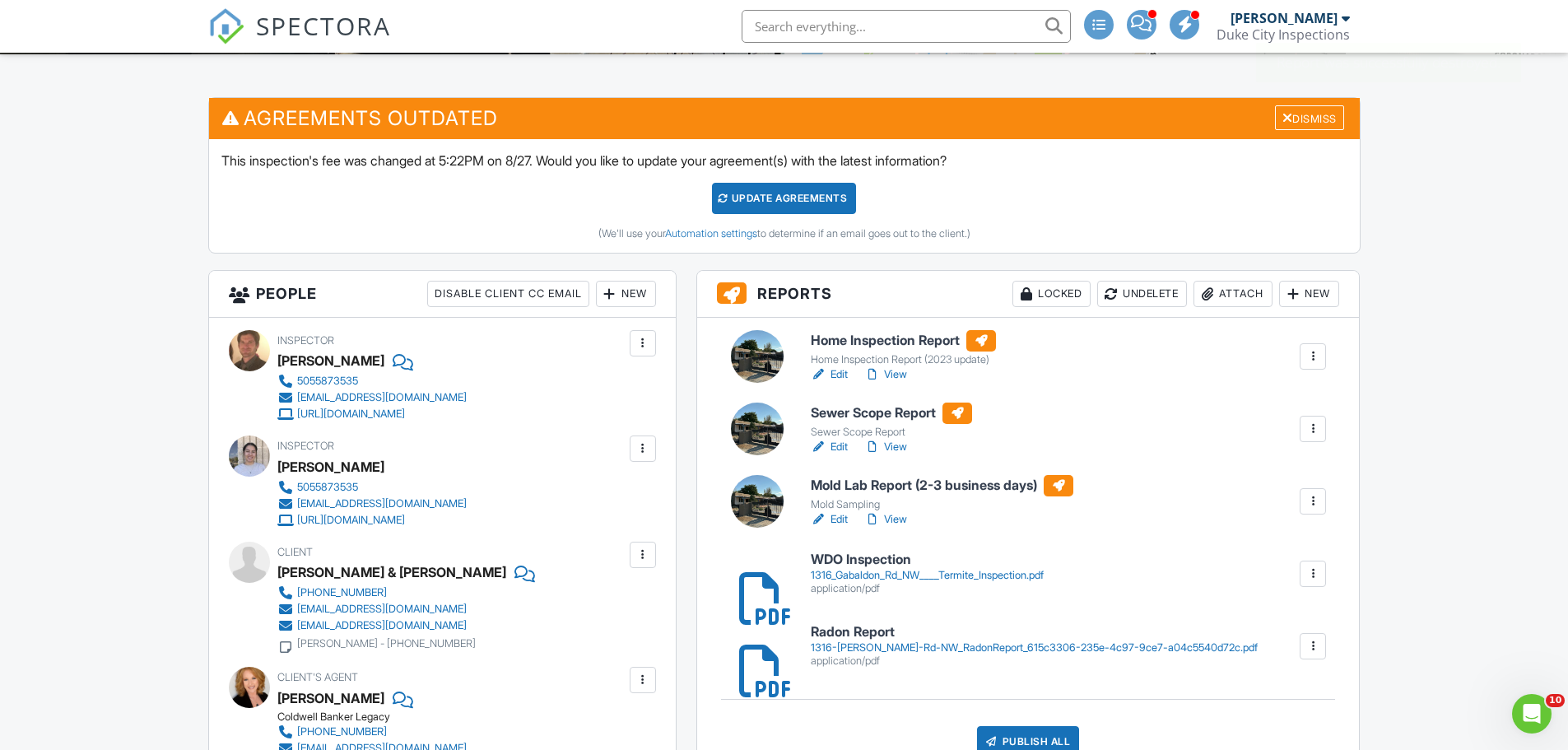
scroll to position [329, 0]
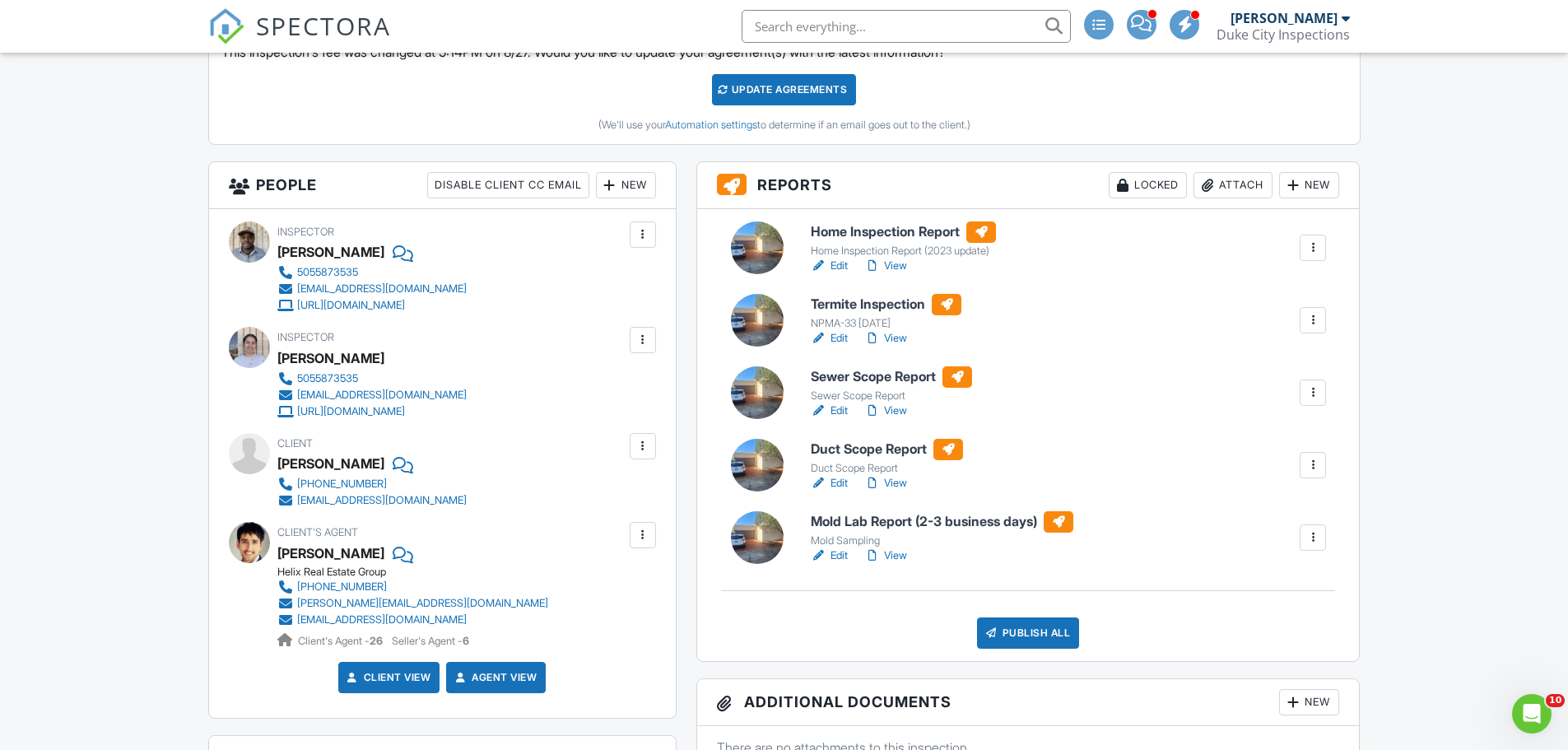
click at [887, 333] on link "View" at bounding box center [885, 338] width 42 height 16
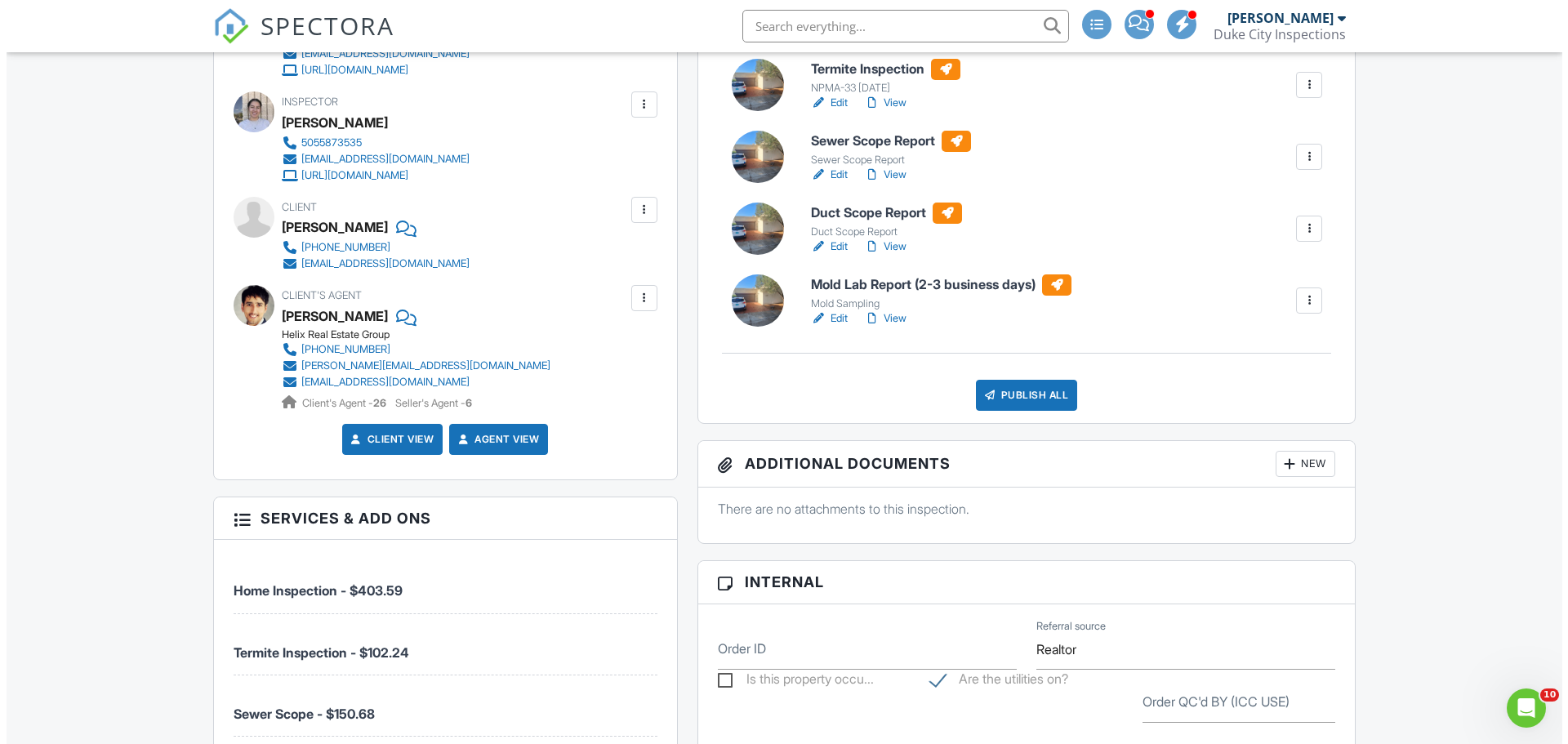
scroll to position [408, 0]
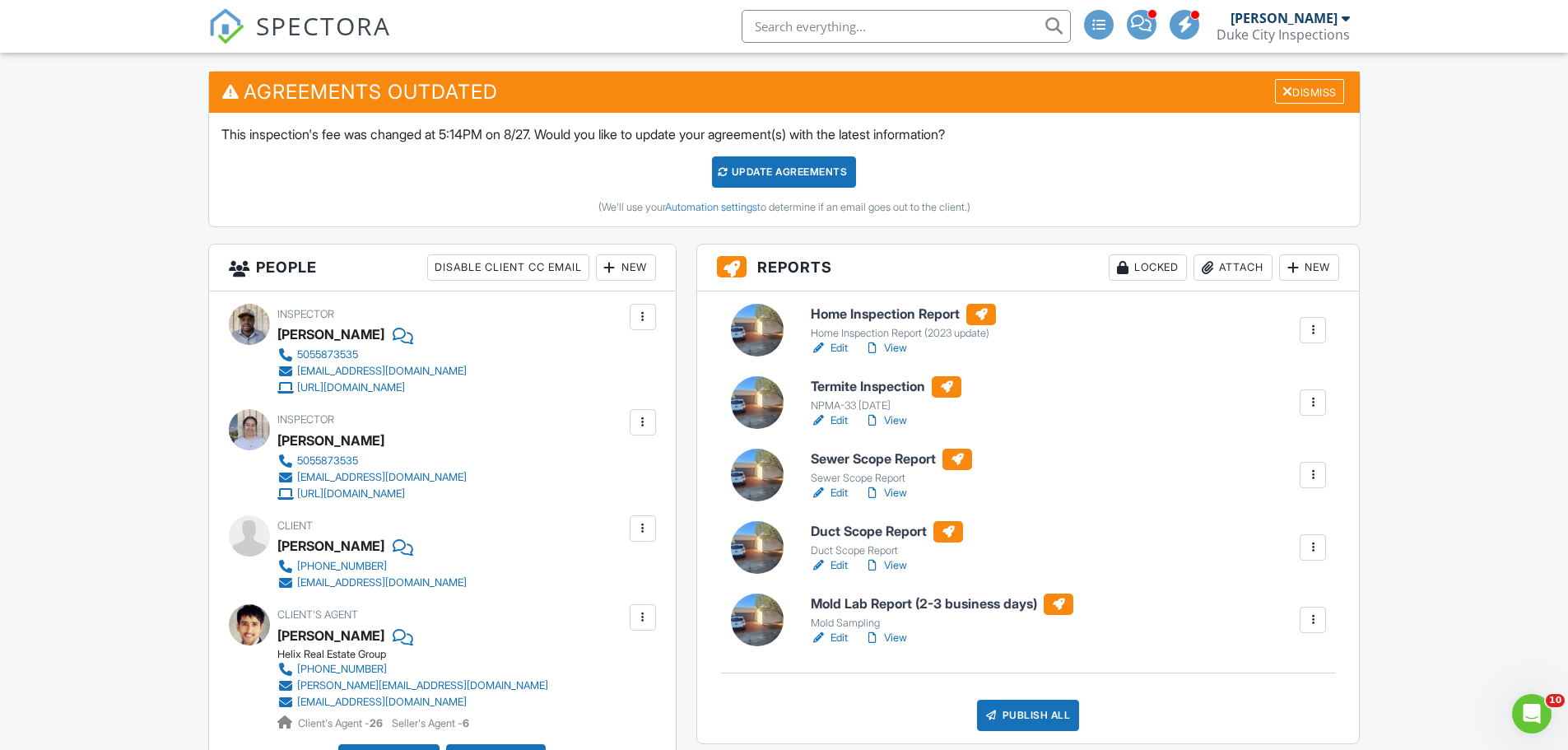
click at [1234, 259] on div "Attach" at bounding box center [1232, 267] width 79 height 26
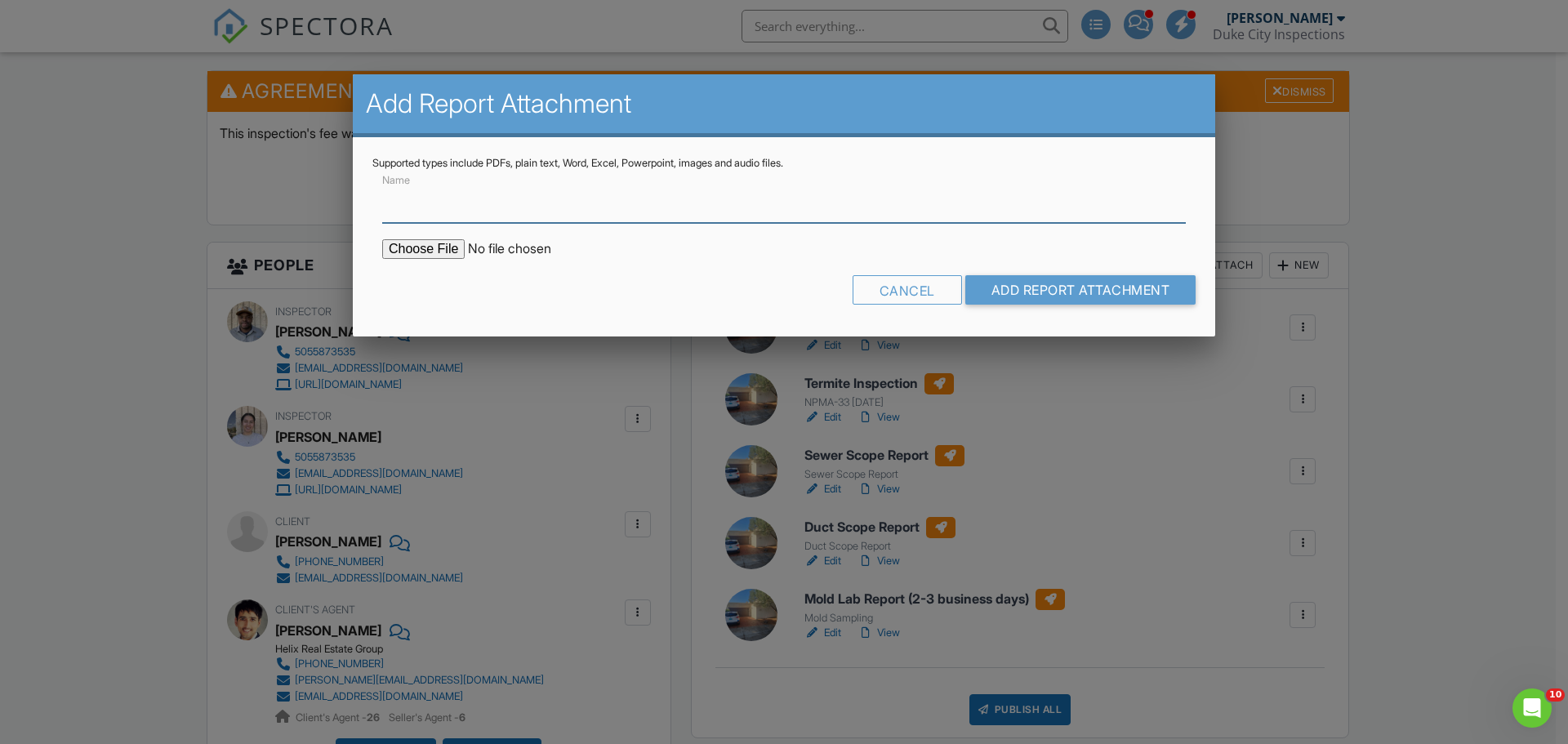
click at [634, 211] on input "Name" at bounding box center [784, 203] width 803 height 40
type input "WDO Inspection"
click at [454, 244] on input "file" at bounding box center [521, 248] width 278 height 19
type input "C:\fakepath\1705_Miracerros_Pl_NE___Termite_Inspection.pdf"
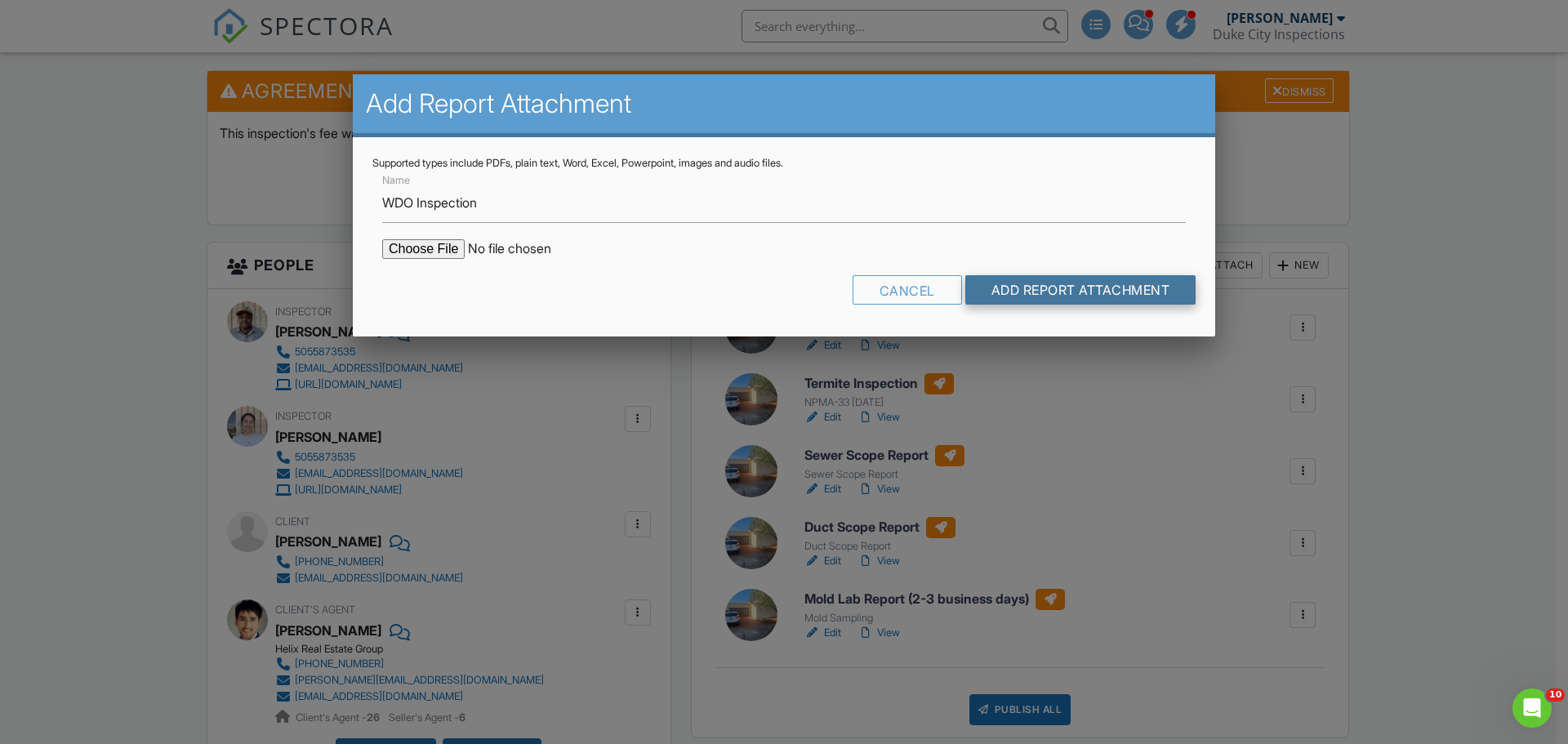
click at [1082, 291] on input "Add Report Attachment" at bounding box center [1080, 290] width 231 height 29
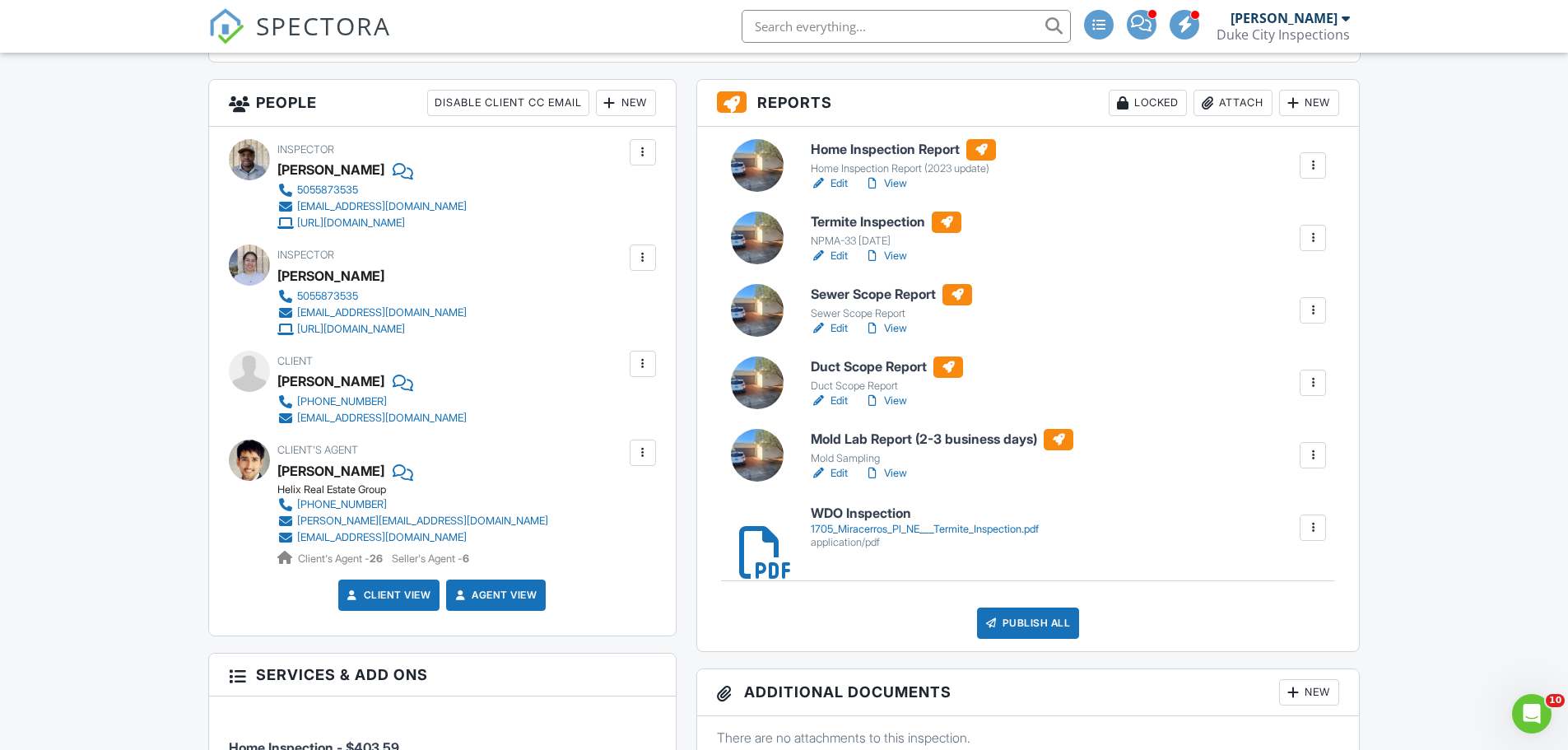
click at [1316, 242] on div at bounding box center [1312, 238] width 16 height 16
click at [1257, 361] on div "Delete" at bounding box center [1263, 365] width 35 height 18
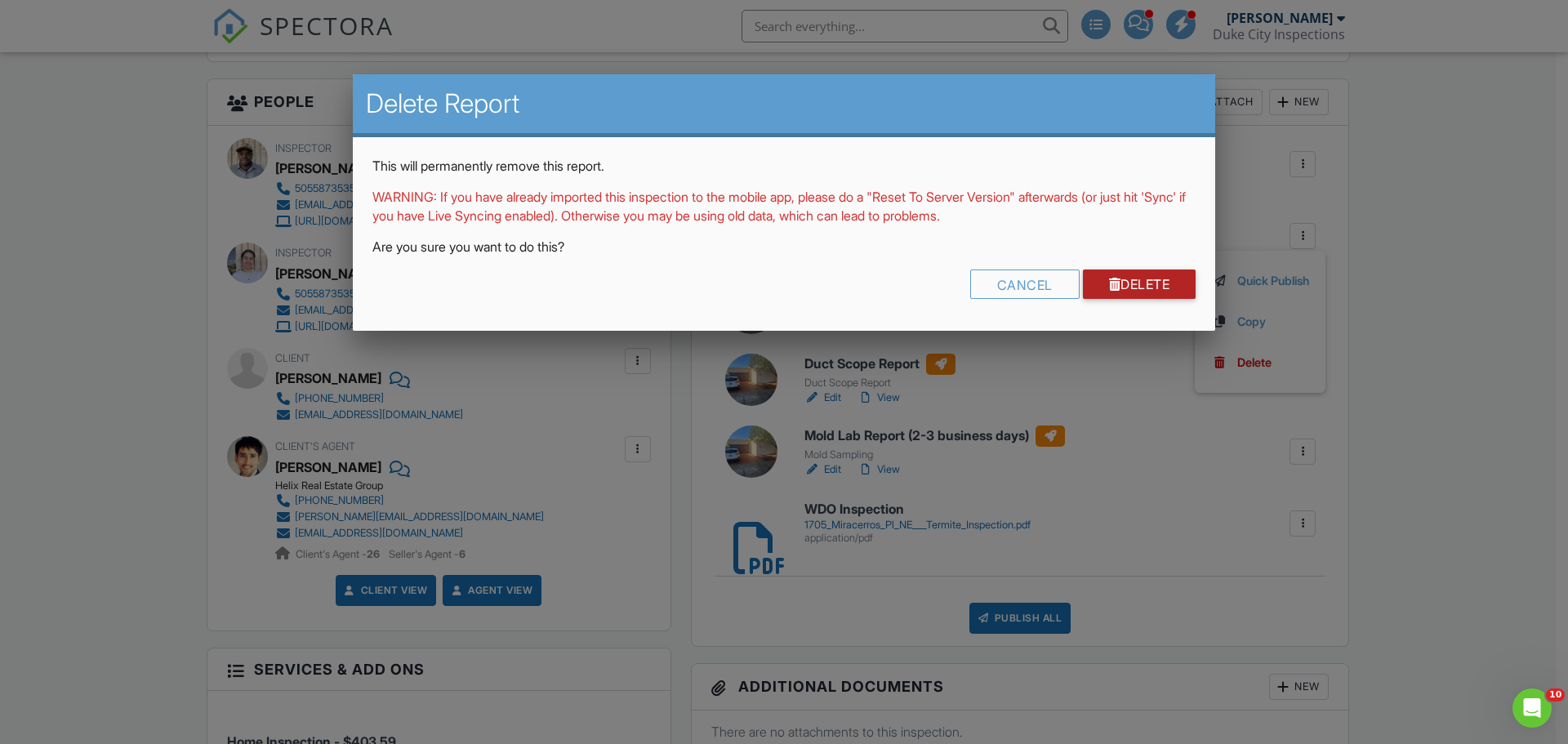
drag, startPoint x: 1119, startPoint y: 278, endPoint x: 1035, endPoint y: 33, distance: 259.0
click at [1119, 275] on link "Delete" at bounding box center [1139, 284] width 114 height 29
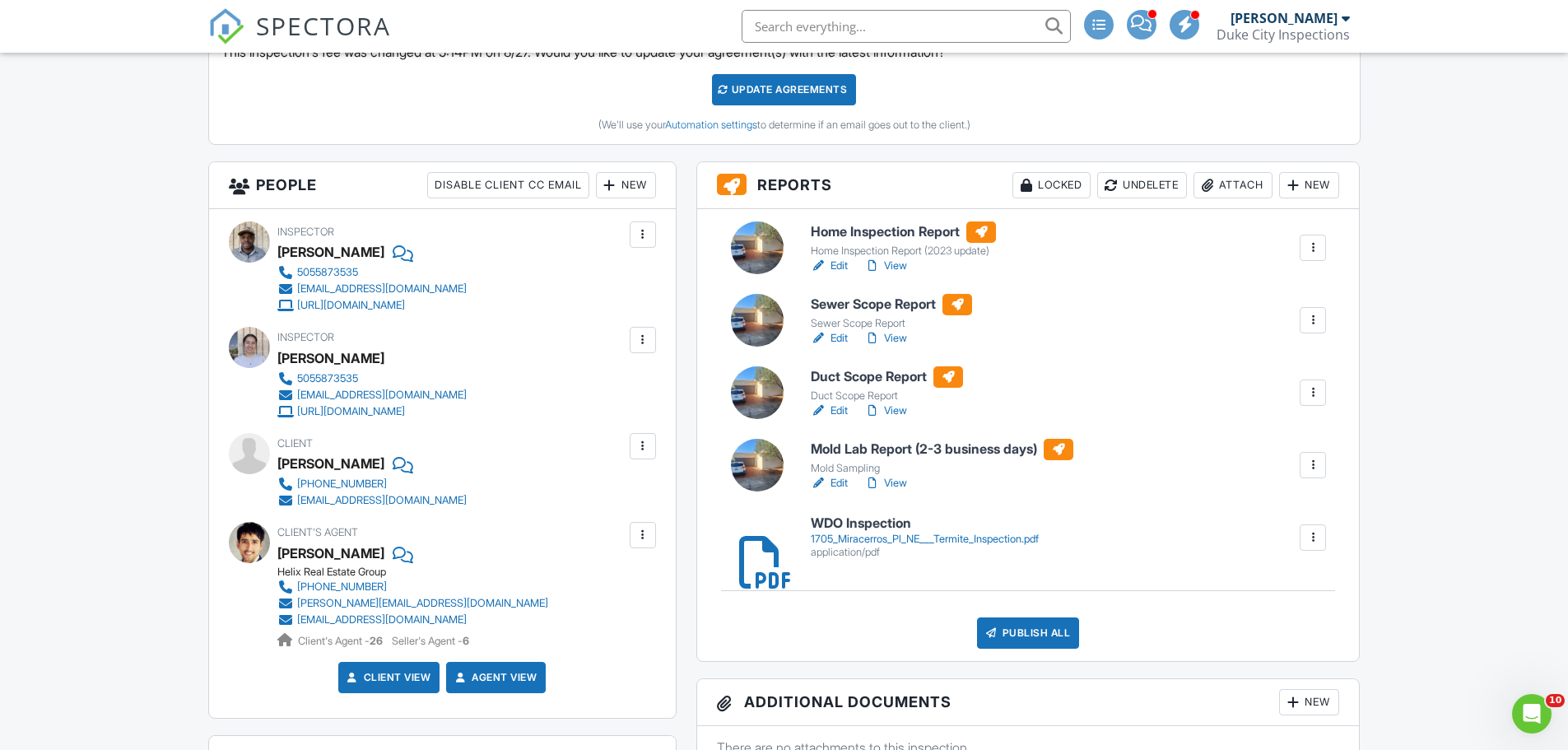
drag, startPoint x: 835, startPoint y: 406, endPoint x: 825, endPoint y: 397, distance: 13.5
click at [835, 406] on link "Edit" at bounding box center [829, 410] width 37 height 16
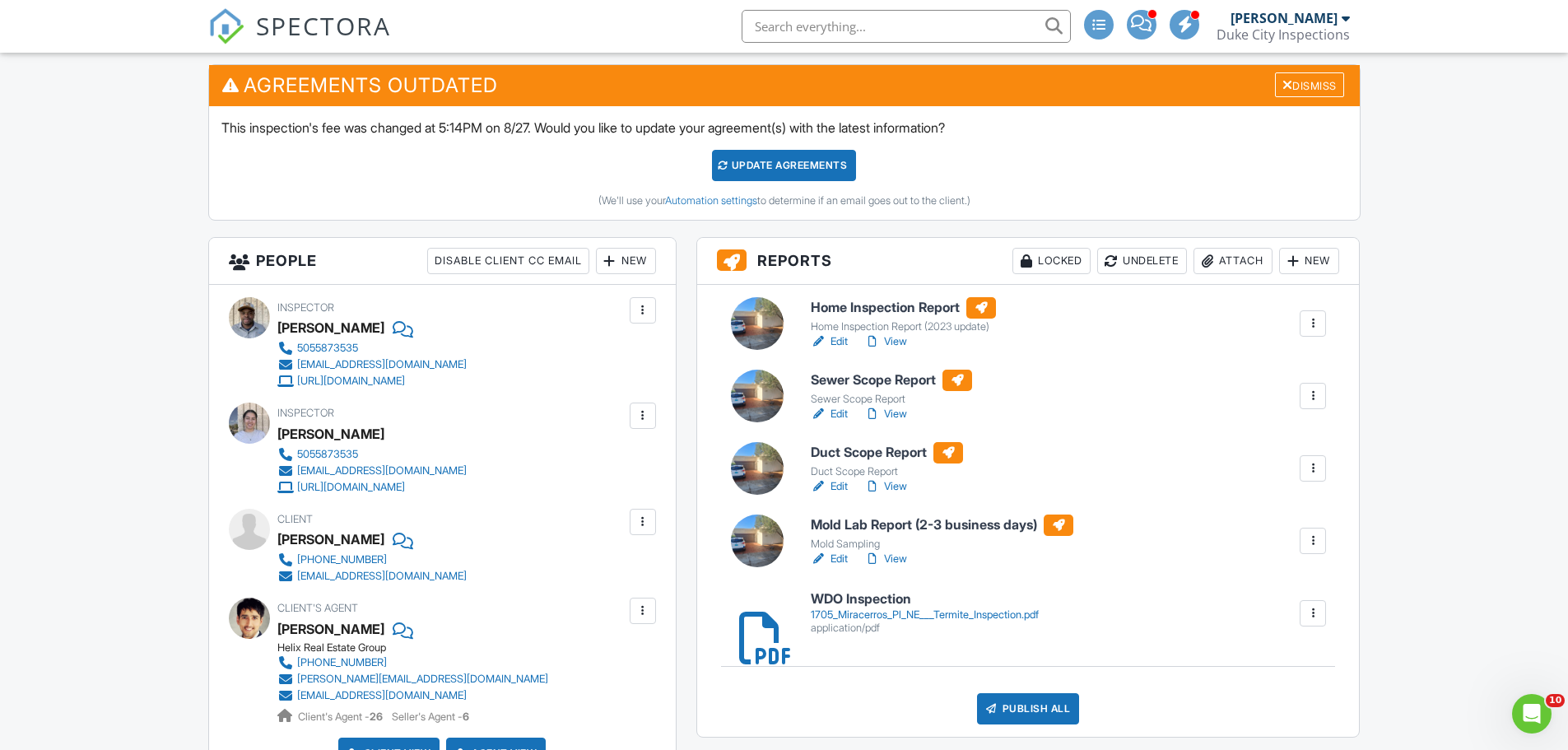
scroll to position [411, 0]
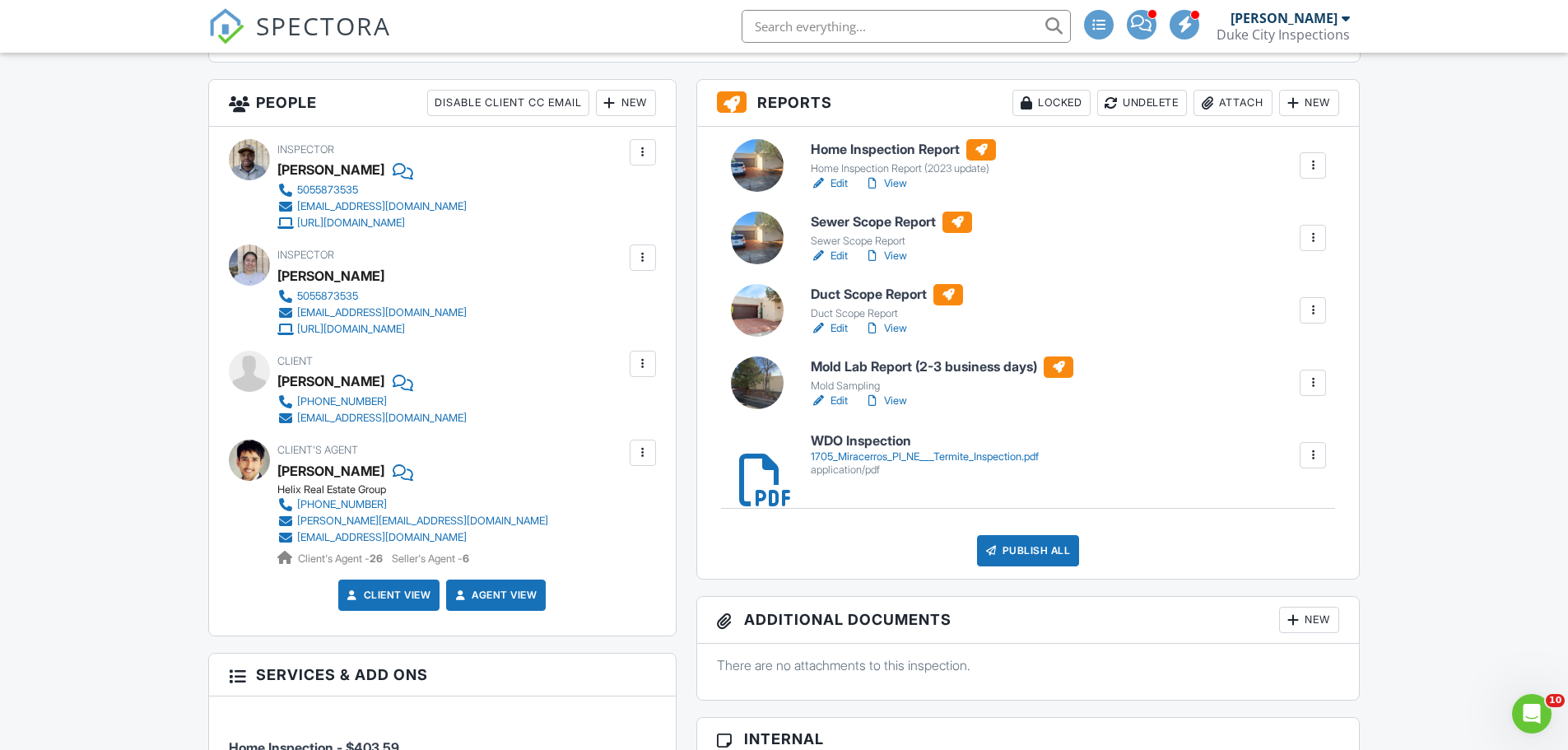
click at [1319, 379] on div at bounding box center [1312, 382] width 16 height 16
click at [1252, 506] on link "Delete" at bounding box center [1276, 510] width 87 height 18
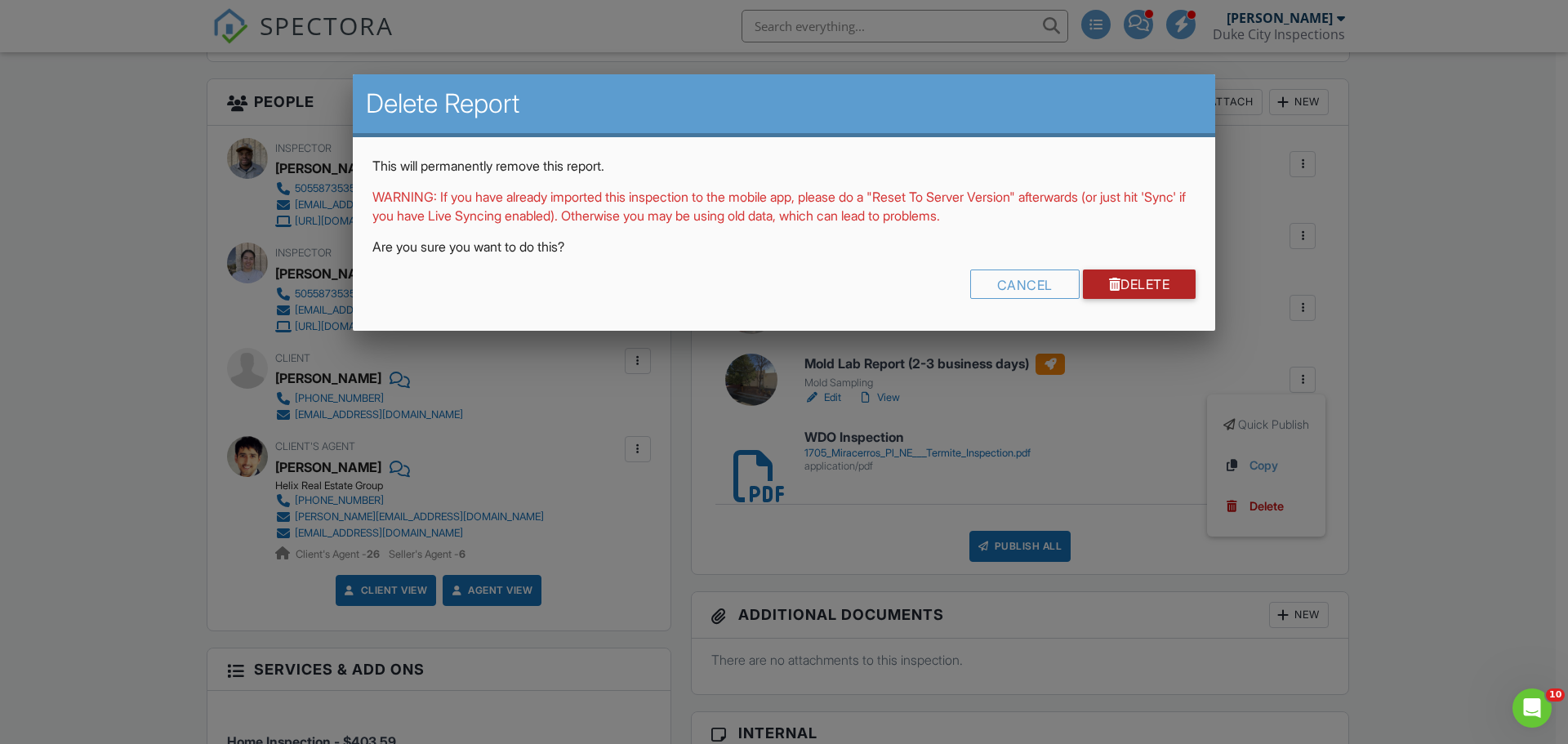
click at [1111, 283] on div at bounding box center [1115, 284] width 13 height 13
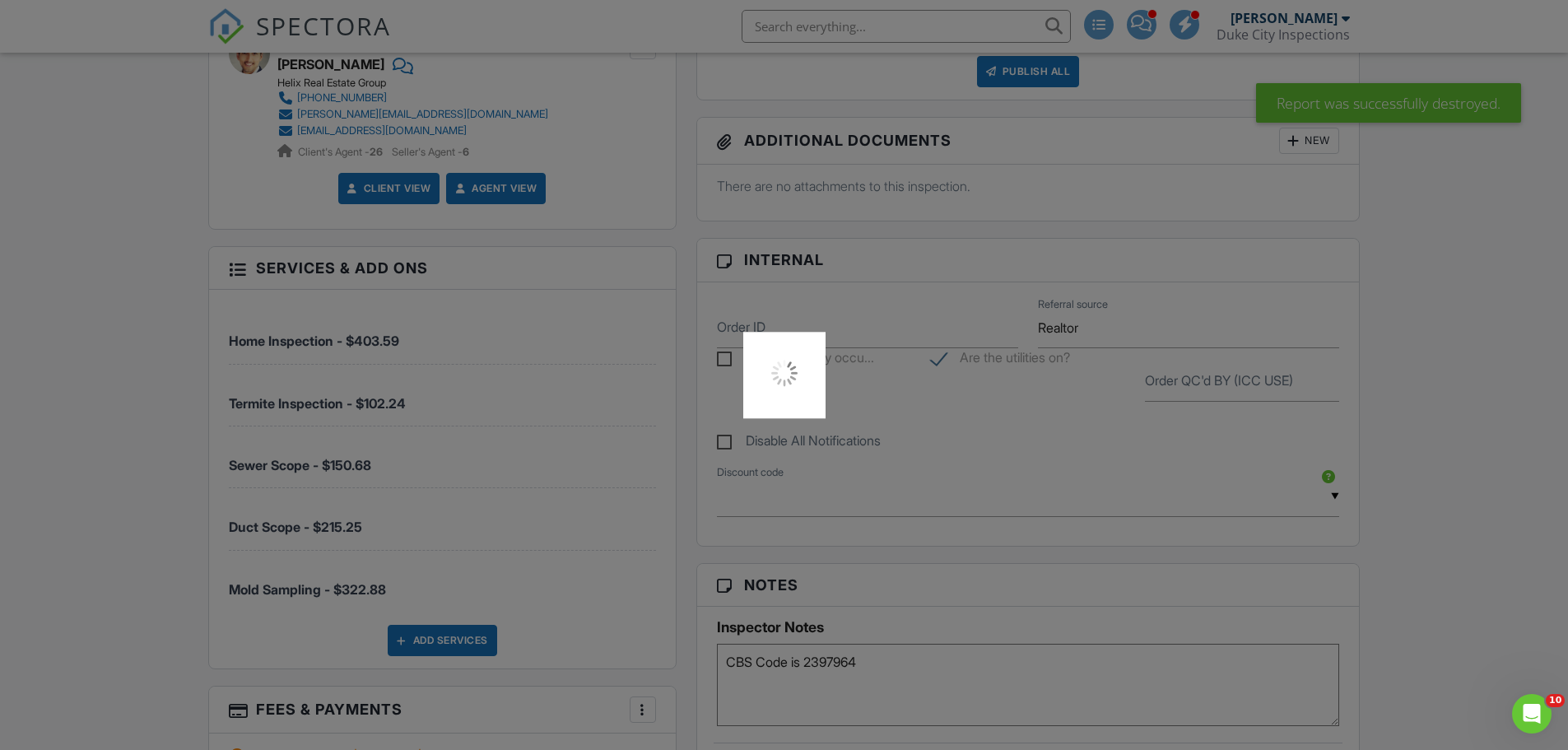
scroll to position [1070, 0]
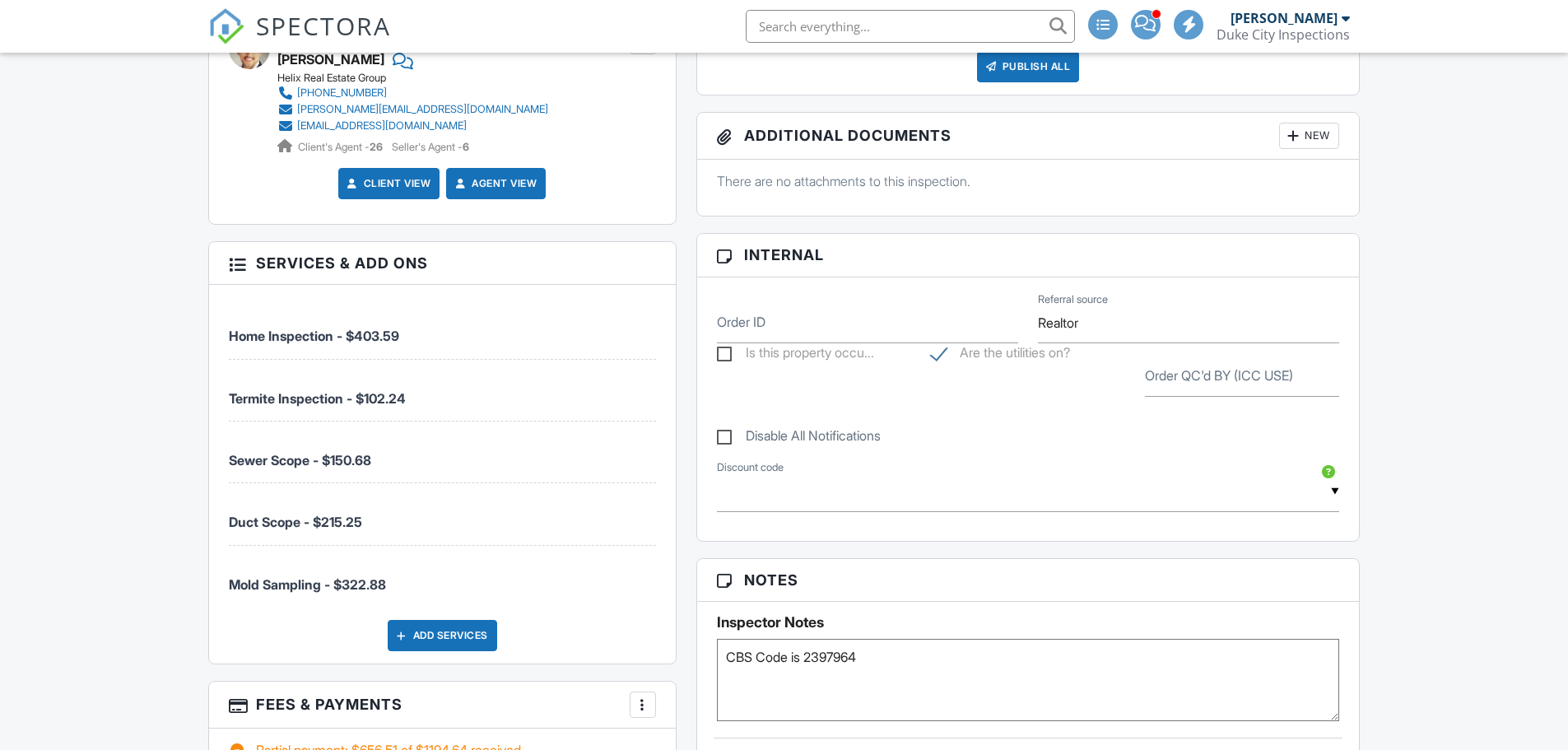
scroll to position [988, 0]
click at [1005, 458] on div "Disable All Notifications" at bounding box center [1028, 427] width 642 height 62
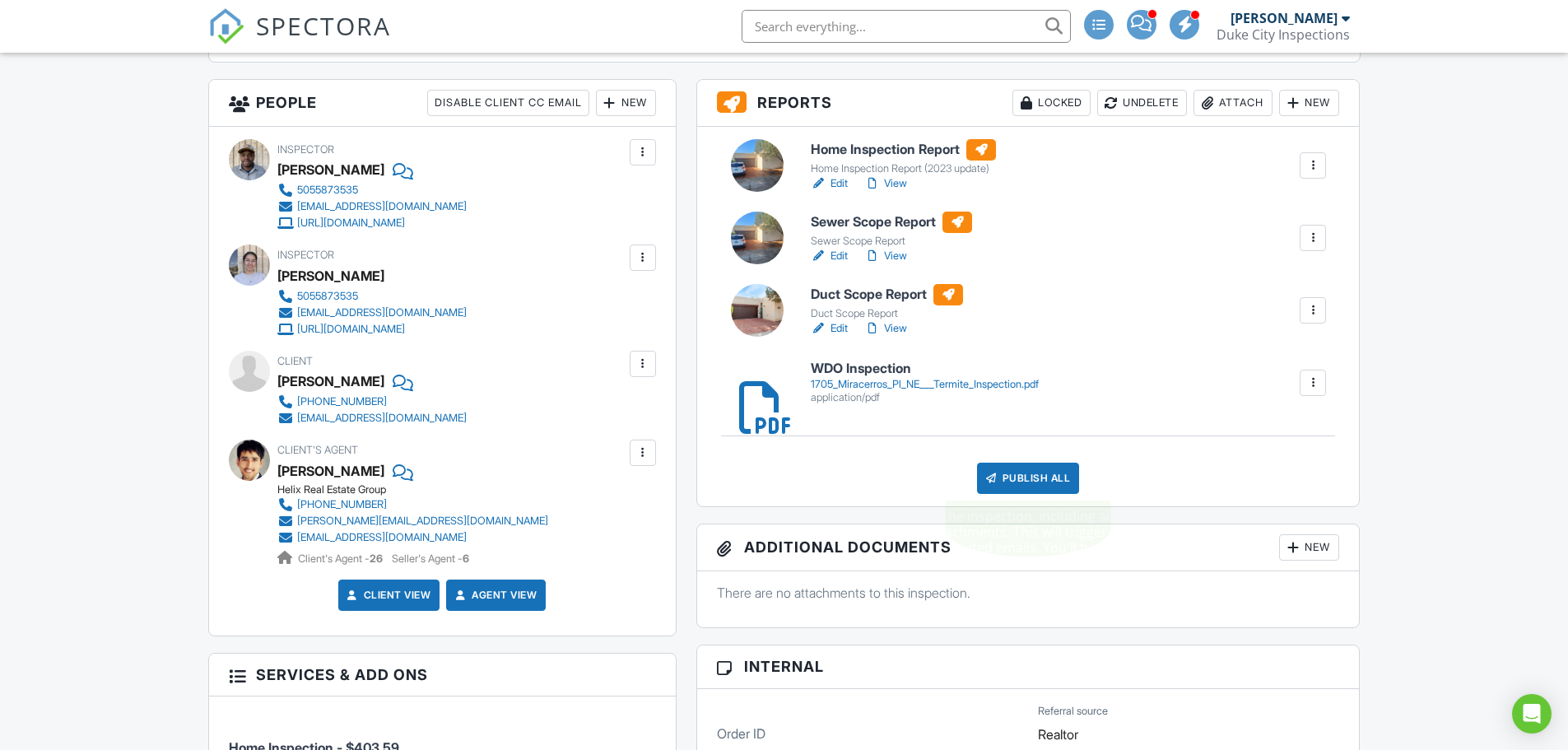
click at [1005, 478] on div "Publish All" at bounding box center [1028, 478] width 103 height 31
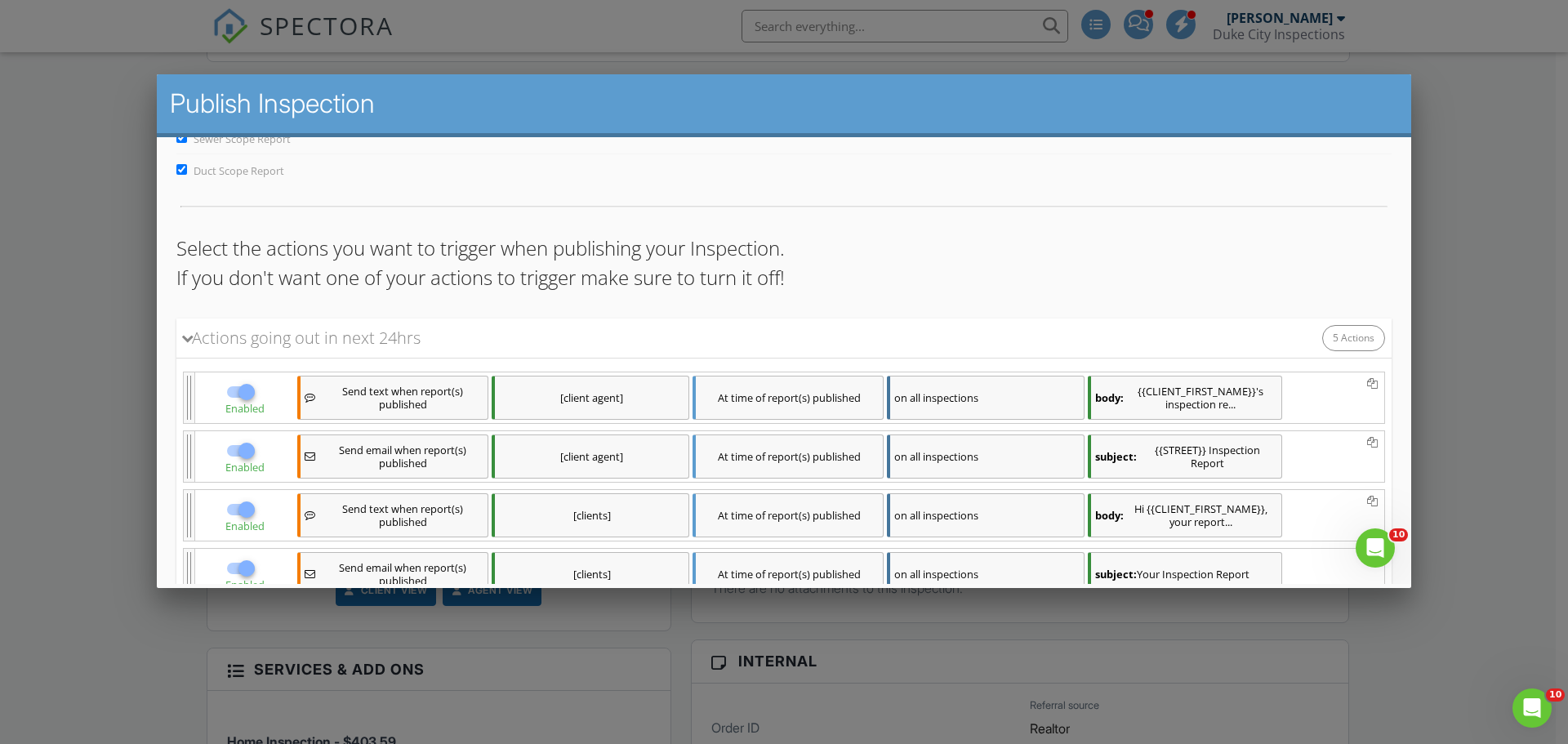
scroll to position [327, 0]
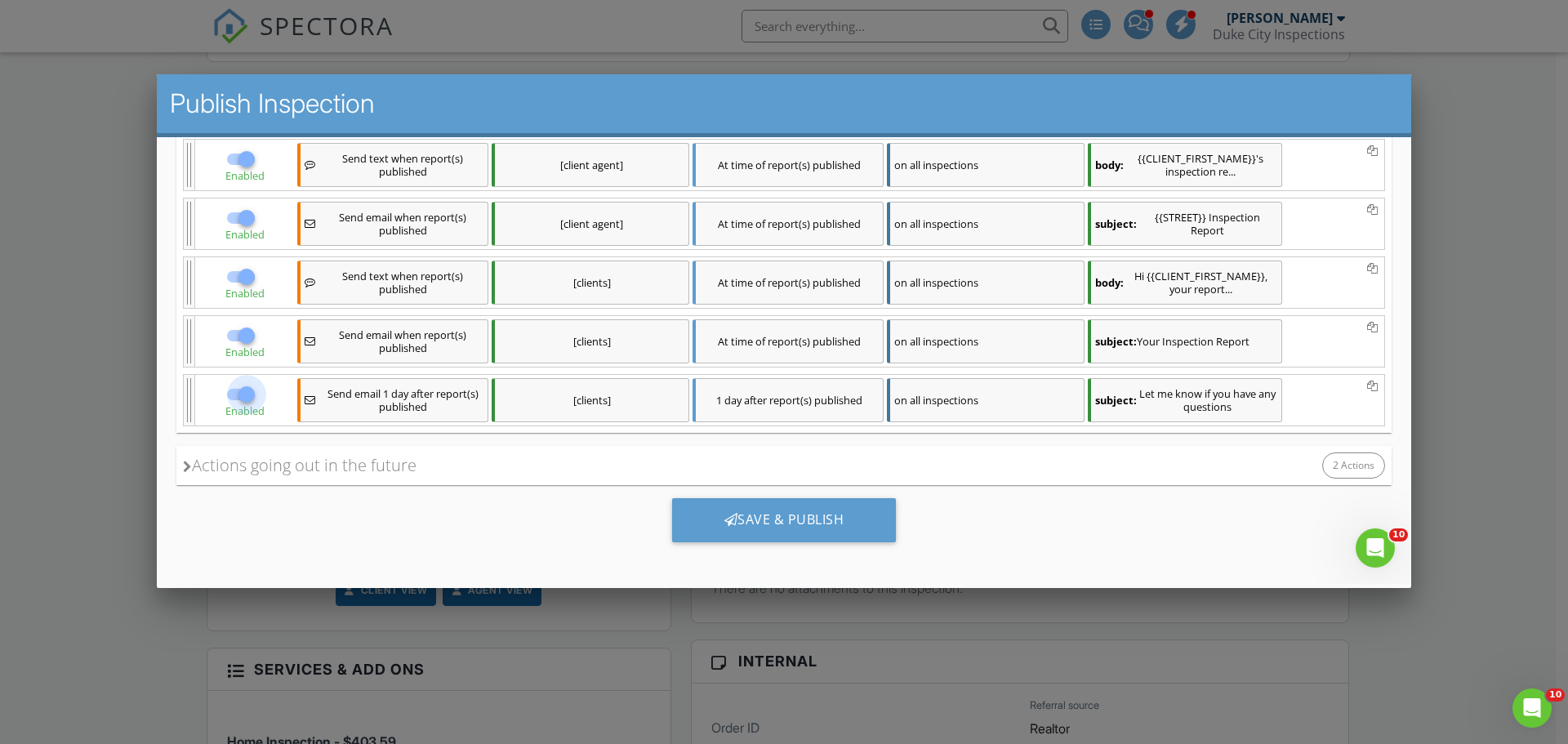
click at [247, 396] on div at bounding box center [246, 394] width 28 height 28
checkbox input "false"
click at [808, 524] on div "Save & Publish" at bounding box center [784, 520] width 225 height 44
